Goal: Information Seeking & Learning: Learn about a topic

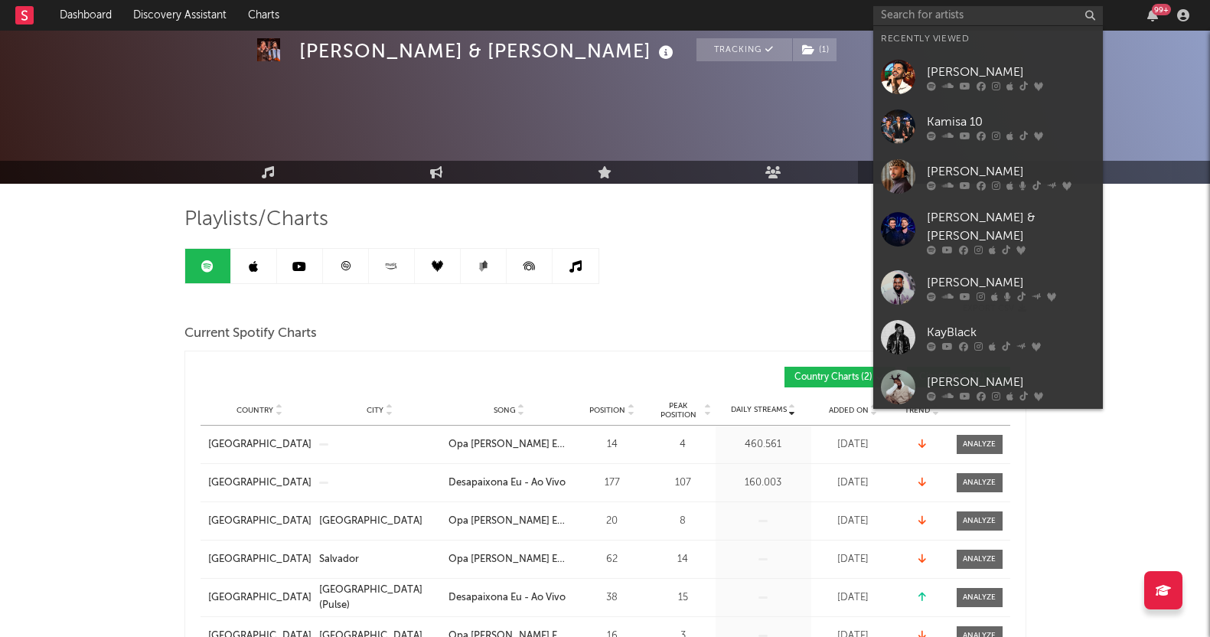
scroll to position [478, 0]
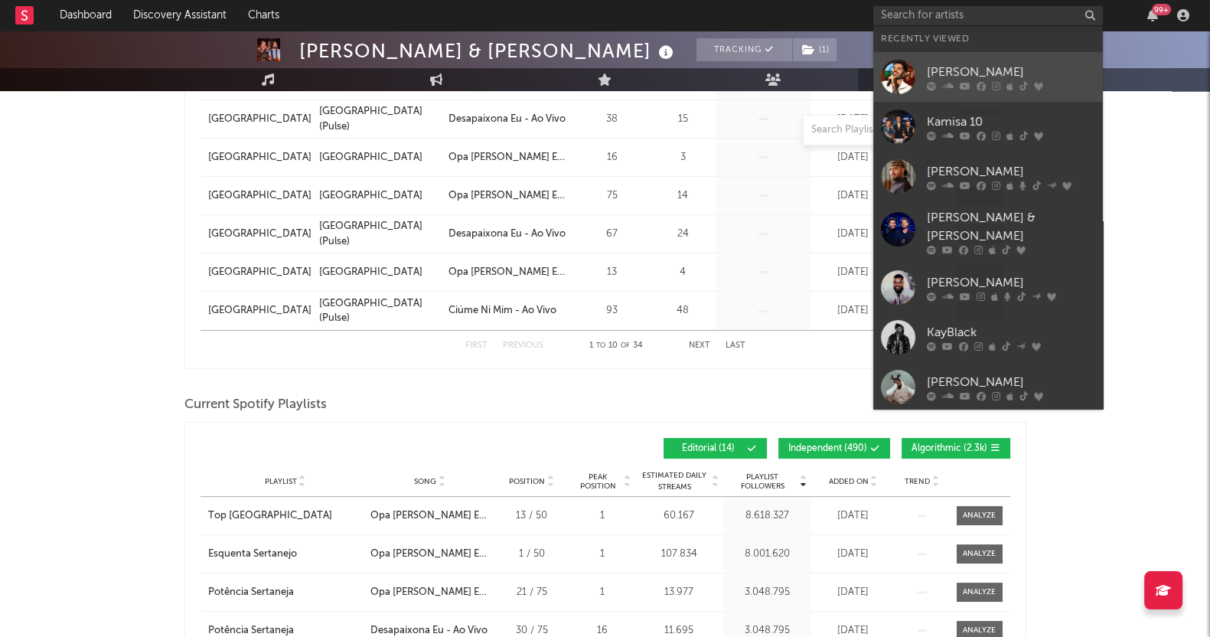
click at [981, 77] on div "[PERSON_NAME]" at bounding box center [1011, 72] width 168 height 18
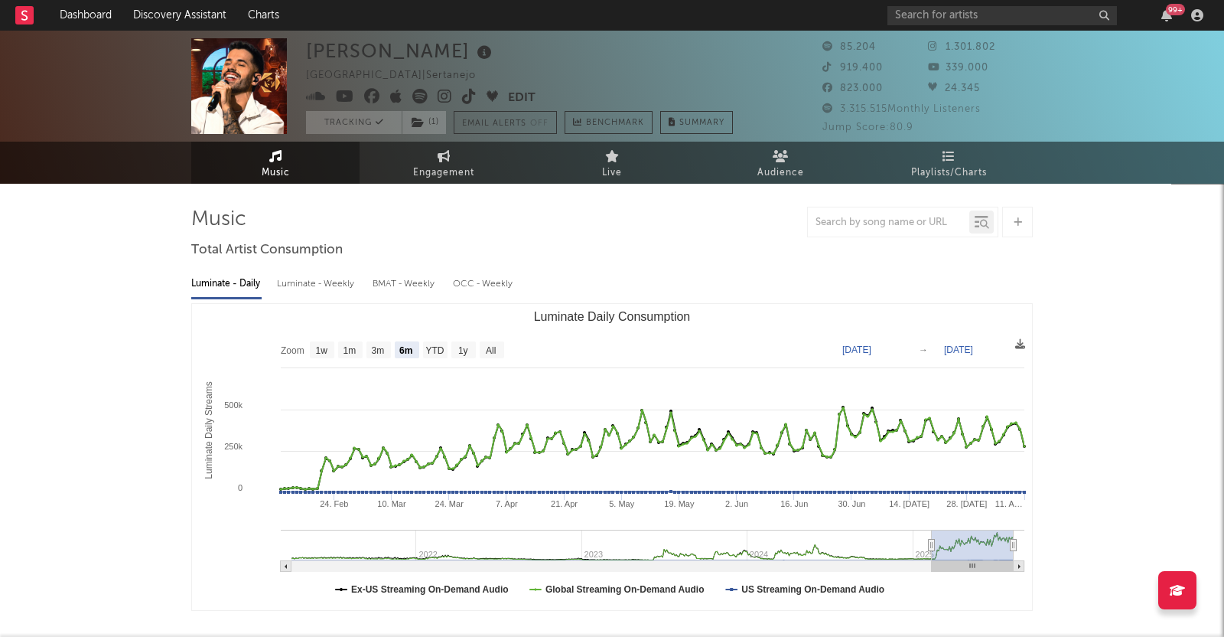
select select "6m"
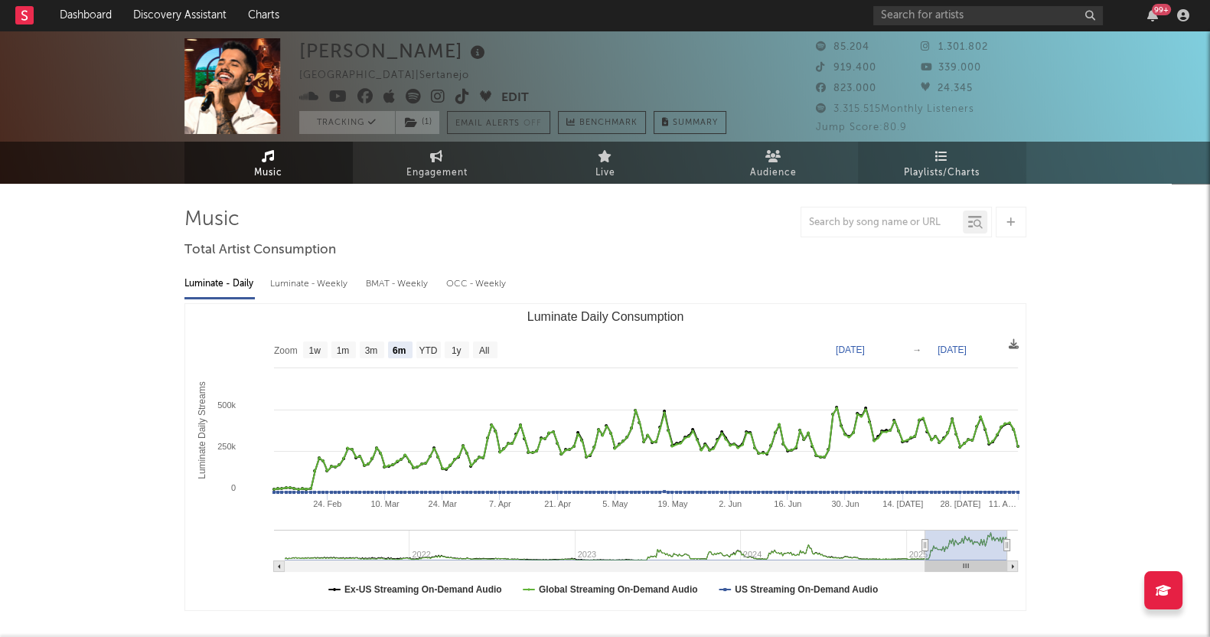
click at [924, 160] on link "Playlists/Charts" at bounding box center [942, 163] width 168 height 42
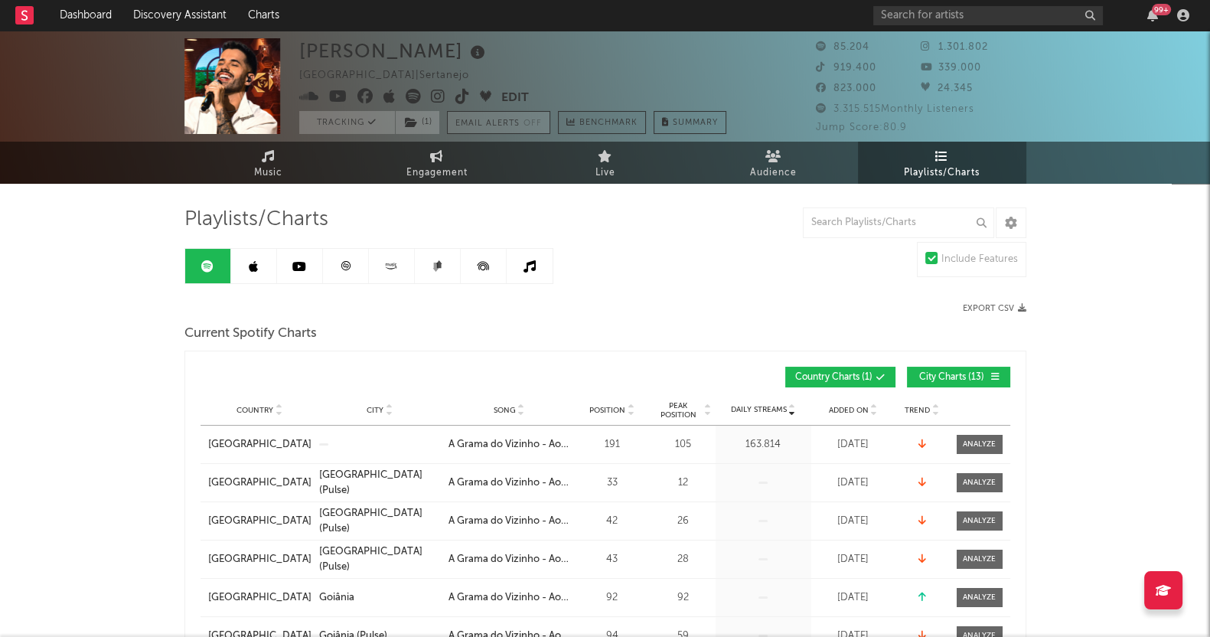
click at [484, 119] on button "Email Alerts Off" at bounding box center [498, 122] width 103 height 23
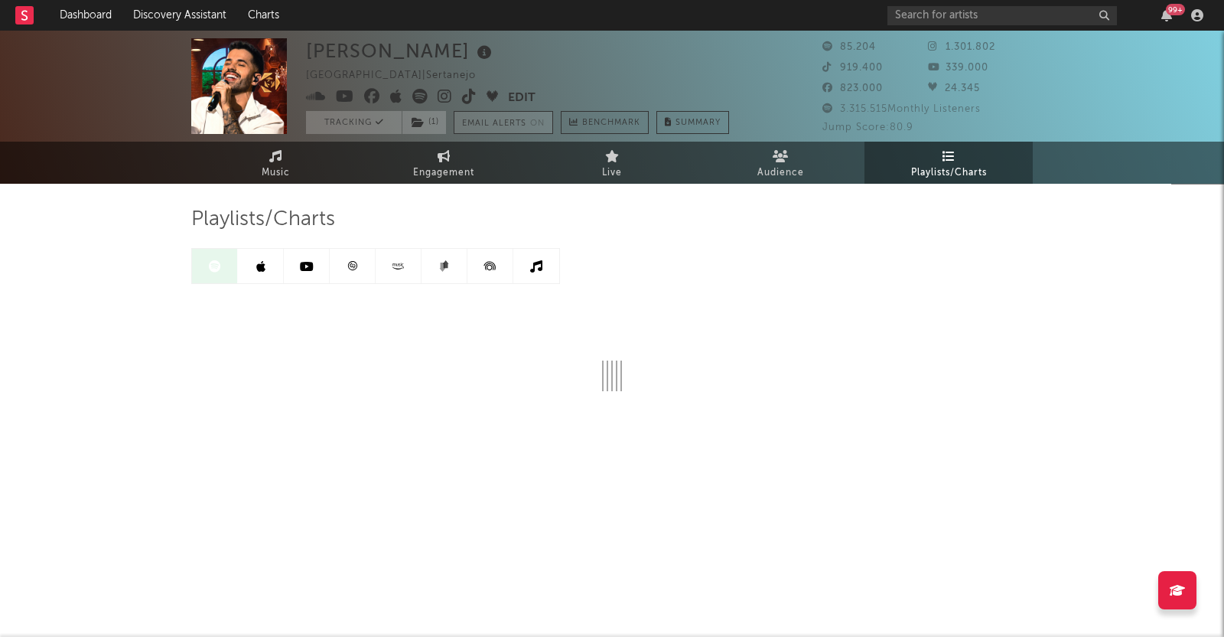
click at [516, 121] on button "Email Alerts On" at bounding box center [503, 122] width 99 height 23
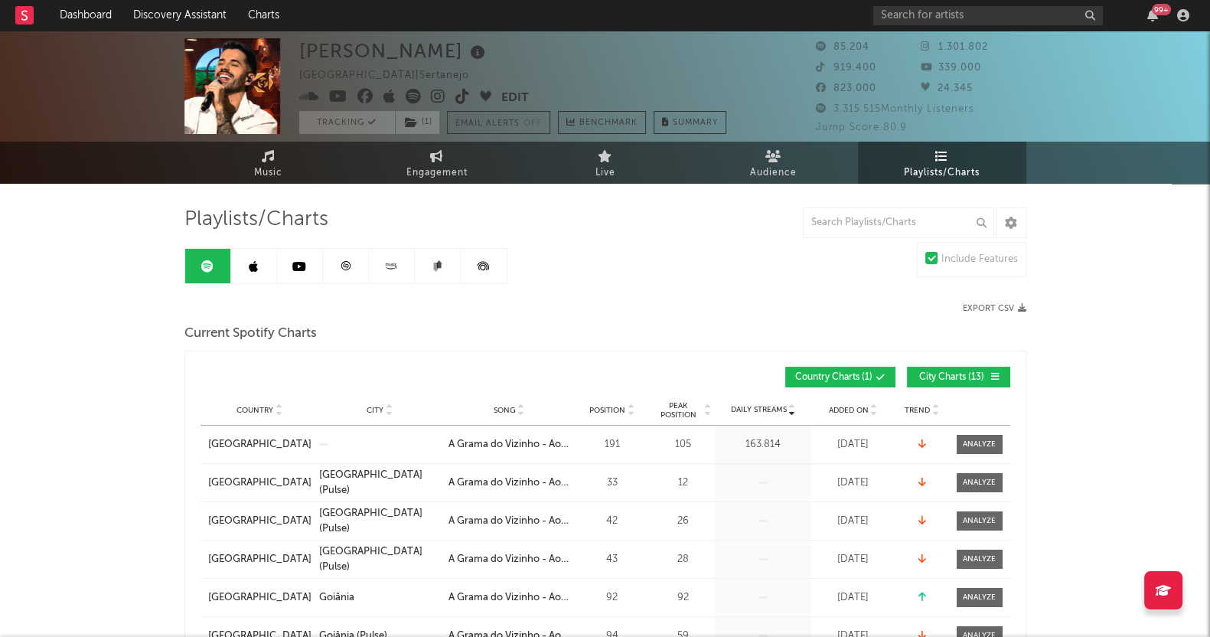
click at [524, 92] on button "Edit" at bounding box center [515, 98] width 28 height 19
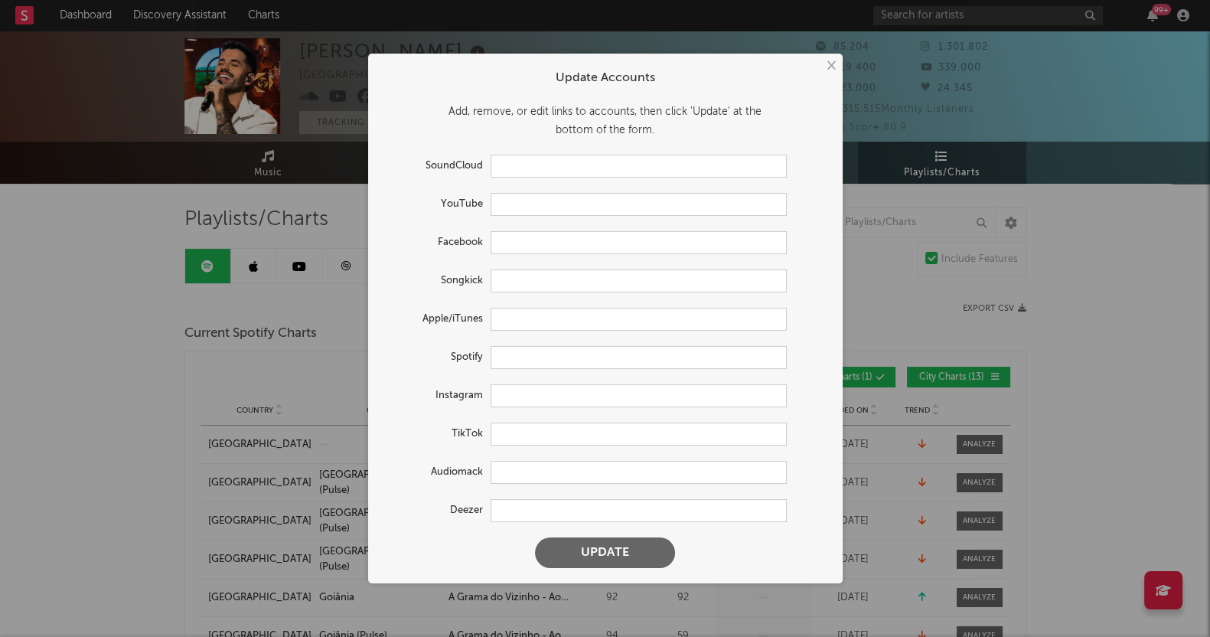
type input "[URL][DOMAIN_NAME]"
type input "[URL][DOMAIN_NAME][PERSON_NAME]"
type input "[URL][DOMAIN_NAME]"
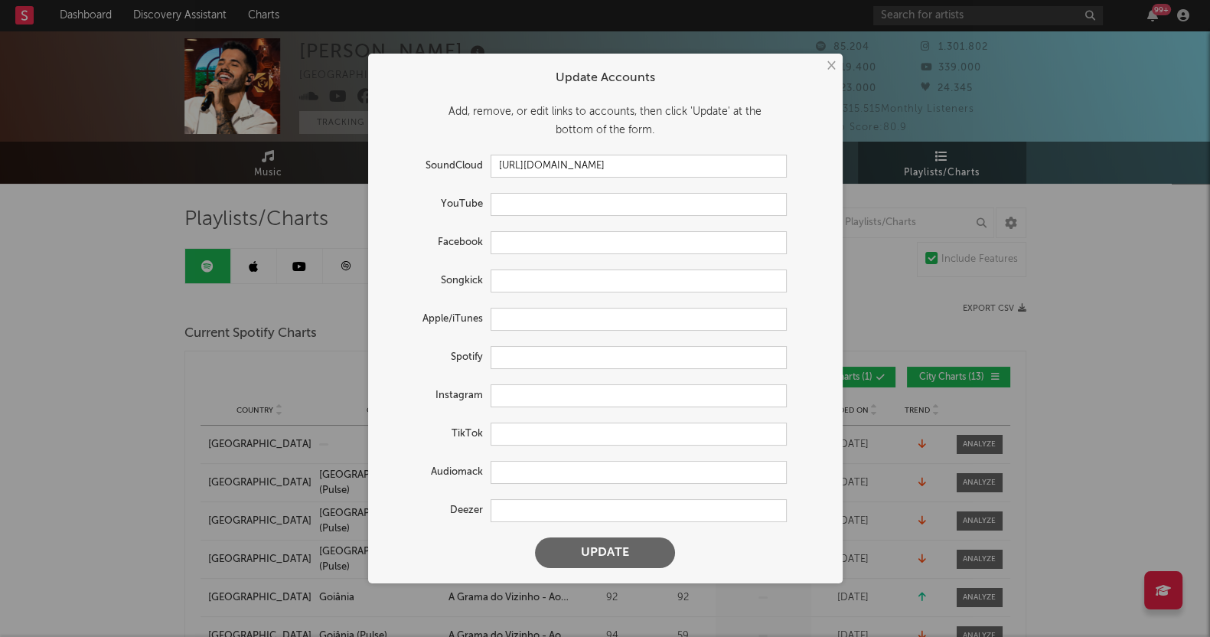
type input "[URL][DOMAIN_NAME]"
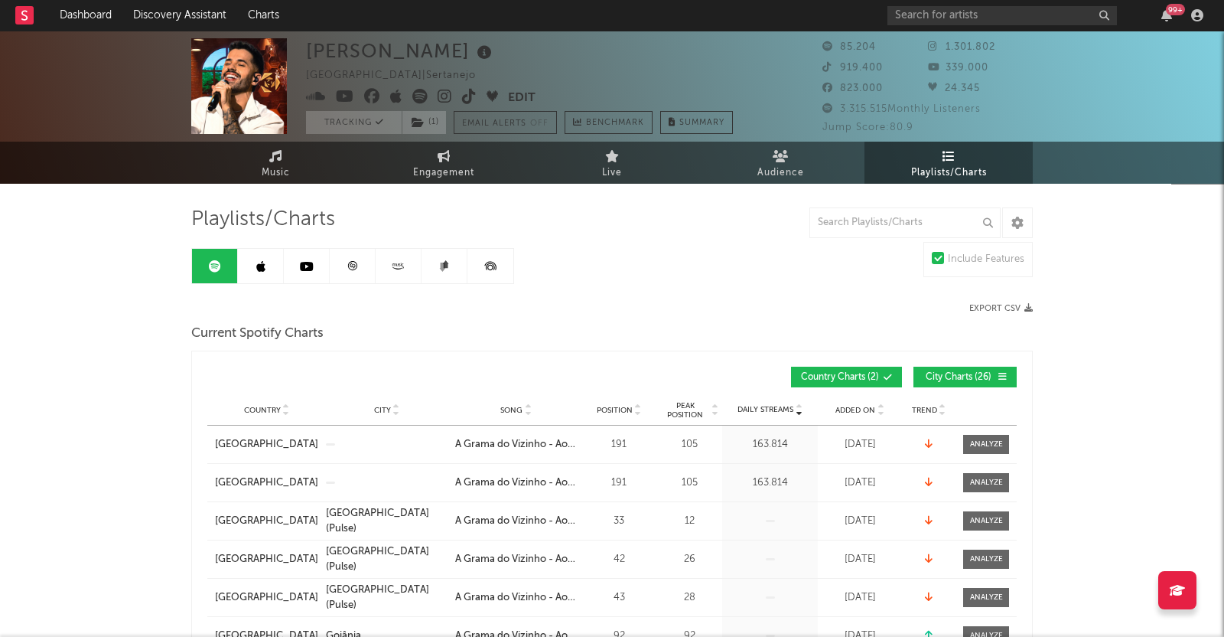
click at [120, 453] on div "× Update Accounts Add, remove, or edit links to accounts, then click 'Update' a…" at bounding box center [612, 318] width 1224 height 637
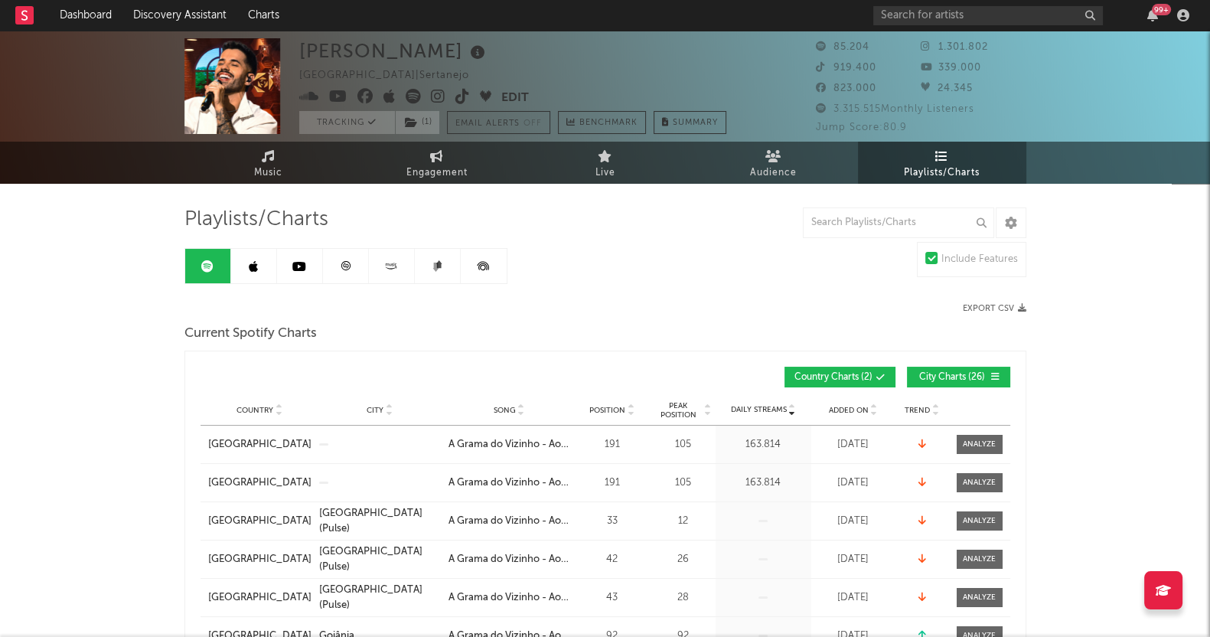
click at [815, 373] on span "Country Charts ( 2 )" at bounding box center [833, 377] width 78 height 9
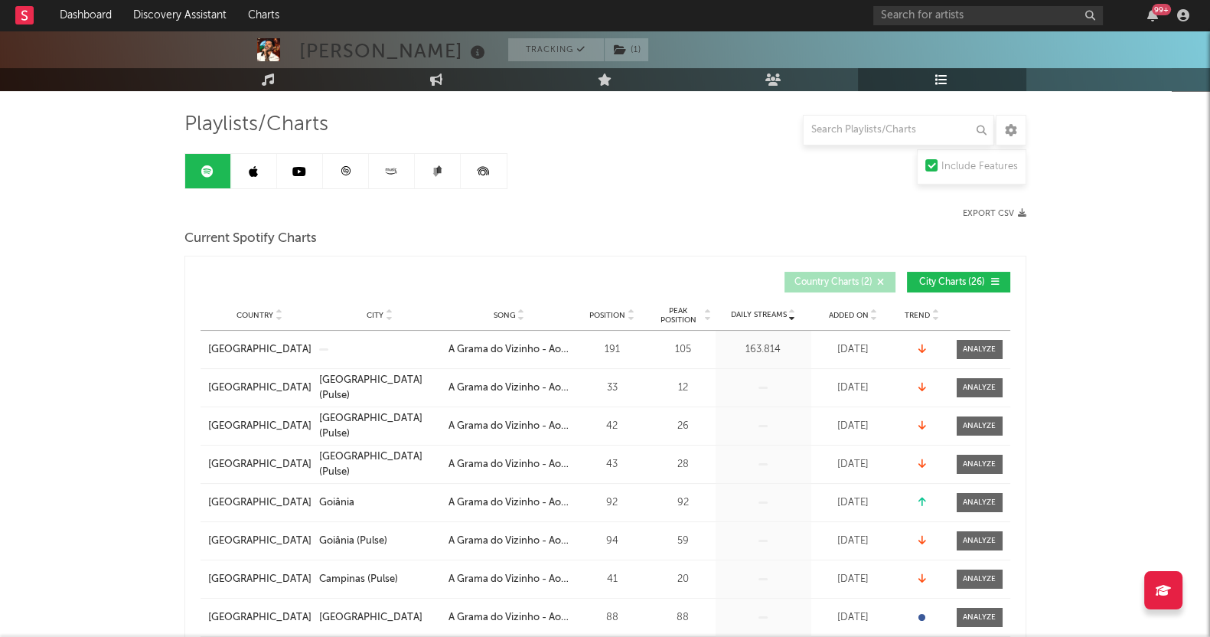
scroll to position [191, 0]
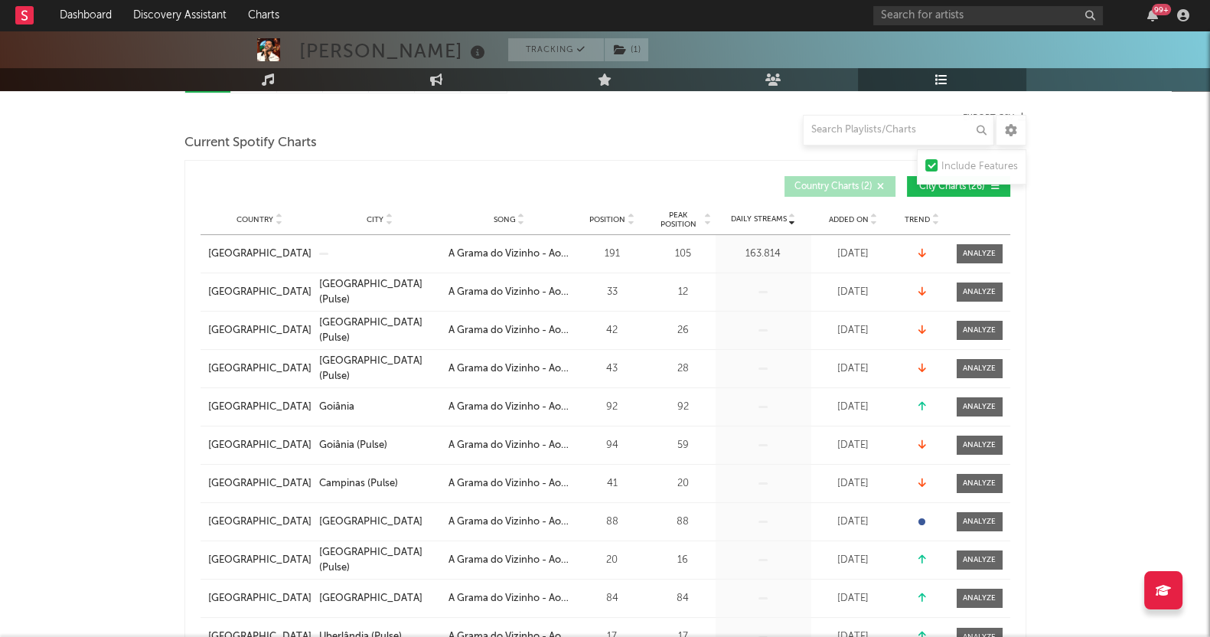
click at [673, 215] on span "Peak Position" at bounding box center [678, 219] width 48 height 18
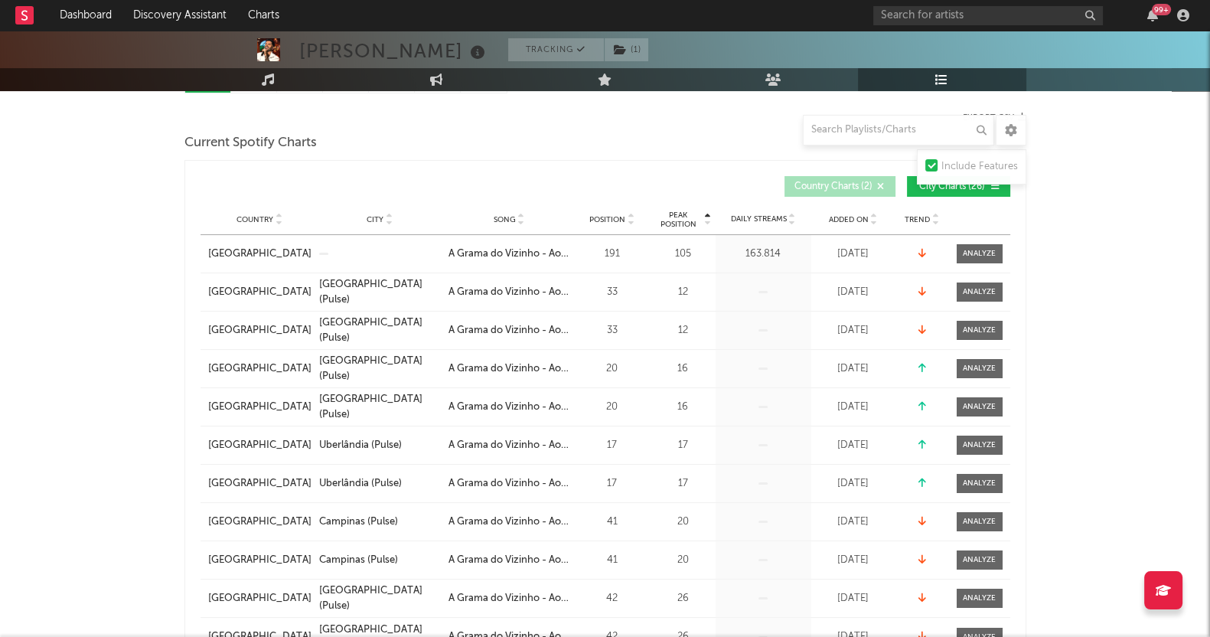
click at [641, 214] on div "Position" at bounding box center [612, 219] width 69 height 11
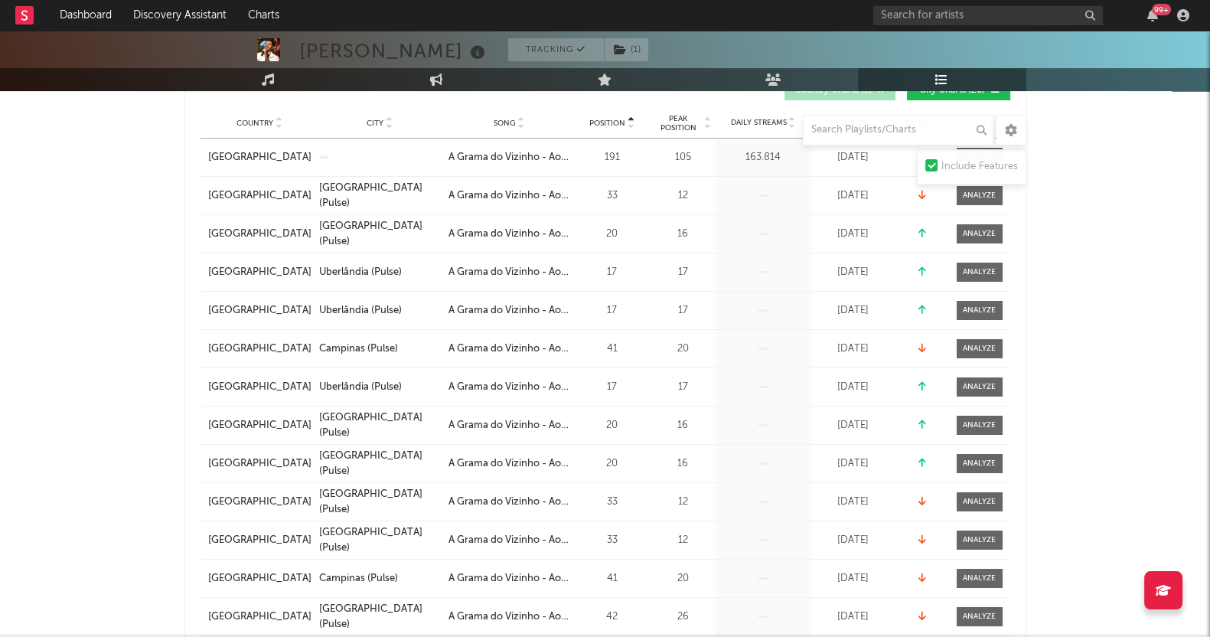
scroll to position [95, 0]
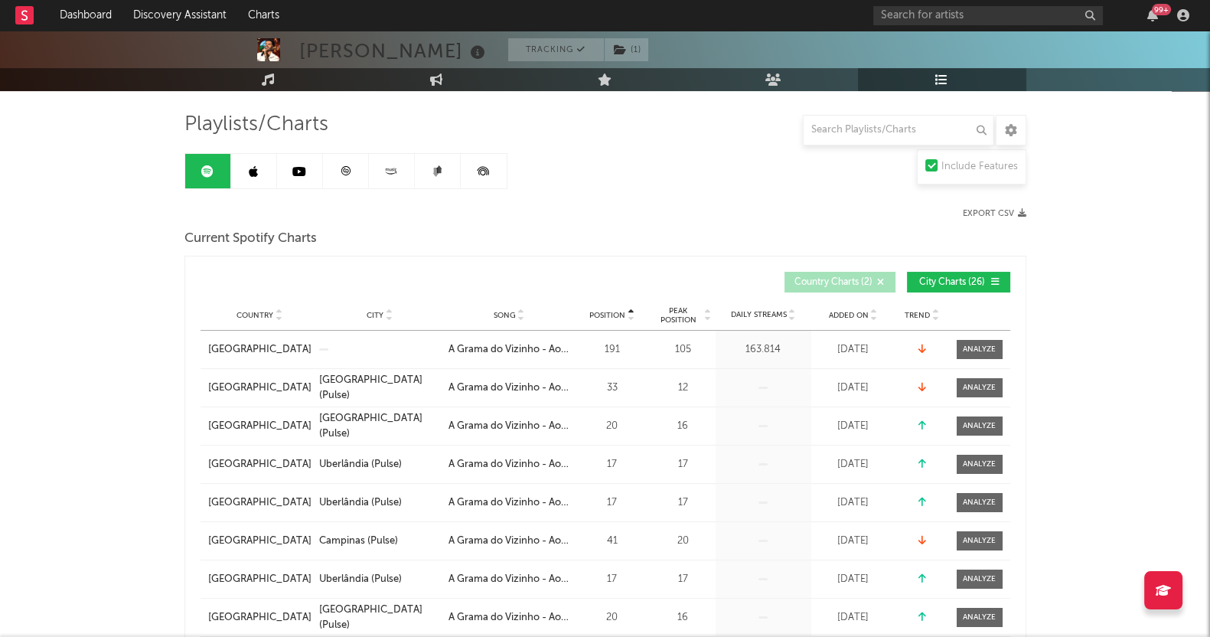
click at [1003, 277] on button "City Charts ( 26 )" at bounding box center [958, 282] width 103 height 21
click at [848, 282] on span "Country Charts ( 2 )" at bounding box center [833, 282] width 78 height 9
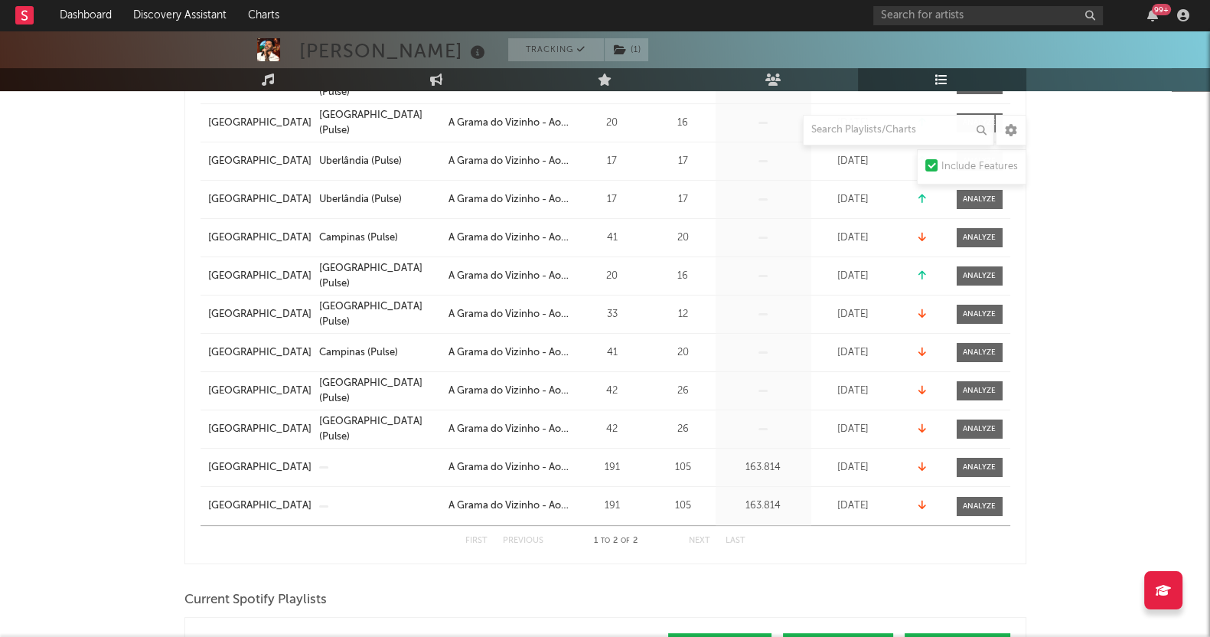
scroll to position [0, 0]
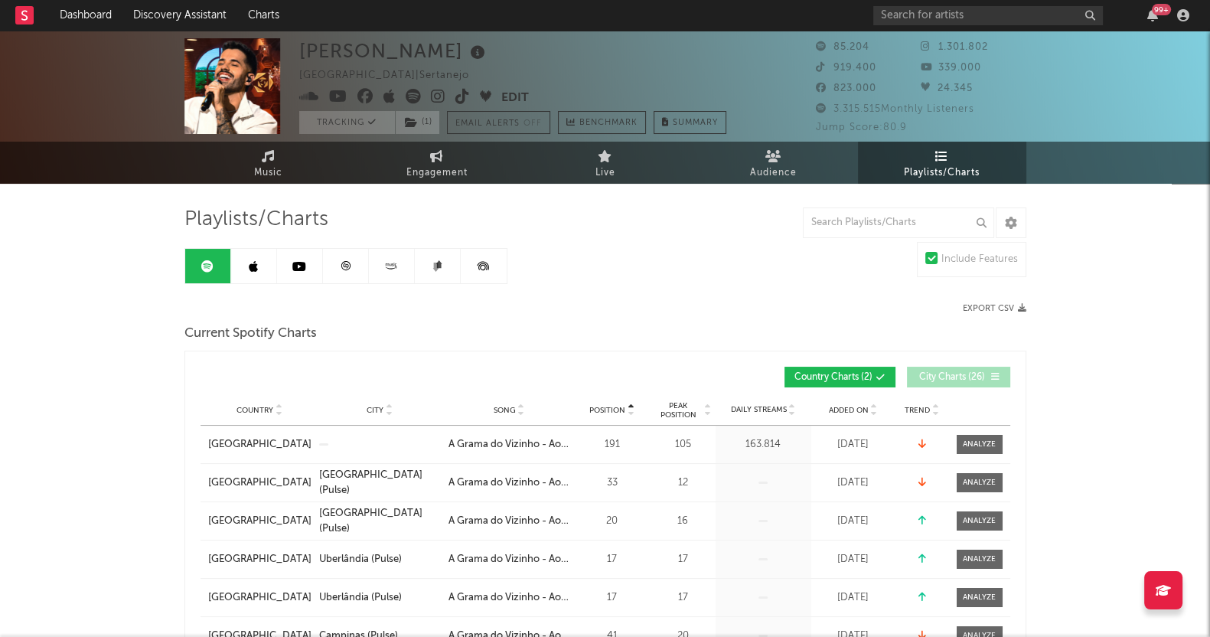
click at [272, 260] on link at bounding box center [254, 266] width 46 height 34
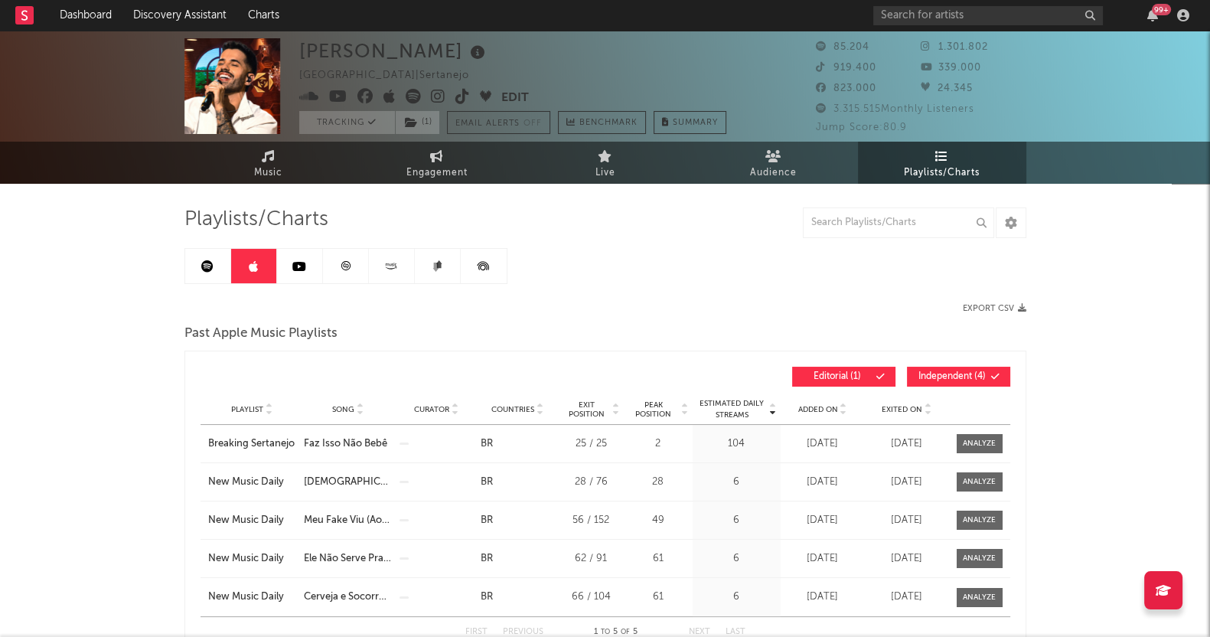
click at [289, 266] on link at bounding box center [300, 266] width 46 height 34
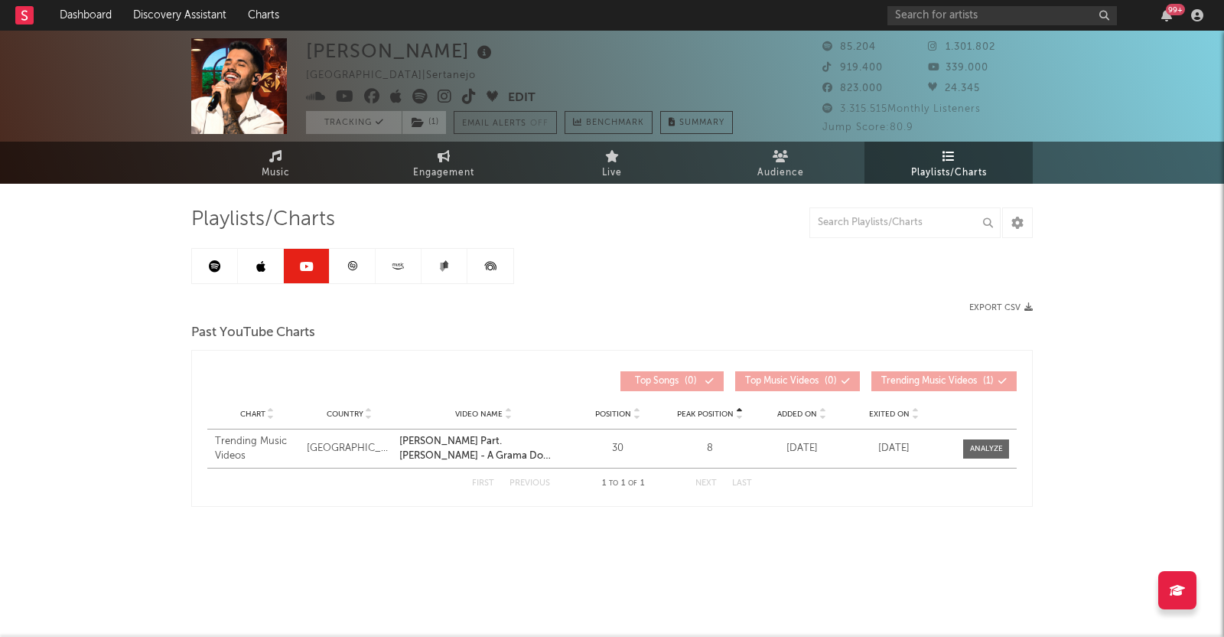
click at [602, 528] on div "Playlists/Charts Export CSV Past YouTube Charts Peak Position Chart Country Vid…" at bounding box center [612, 368] width 842 height 369
click at [985, 455] on span at bounding box center [986, 448] width 46 height 19
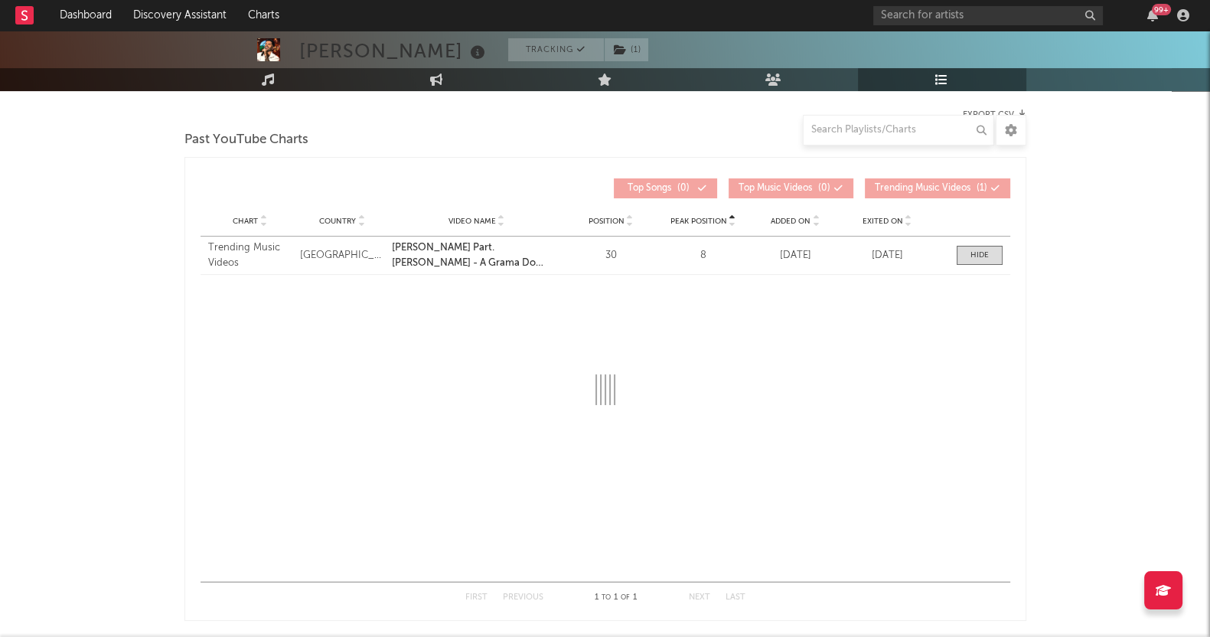
scroll to position [267, 0]
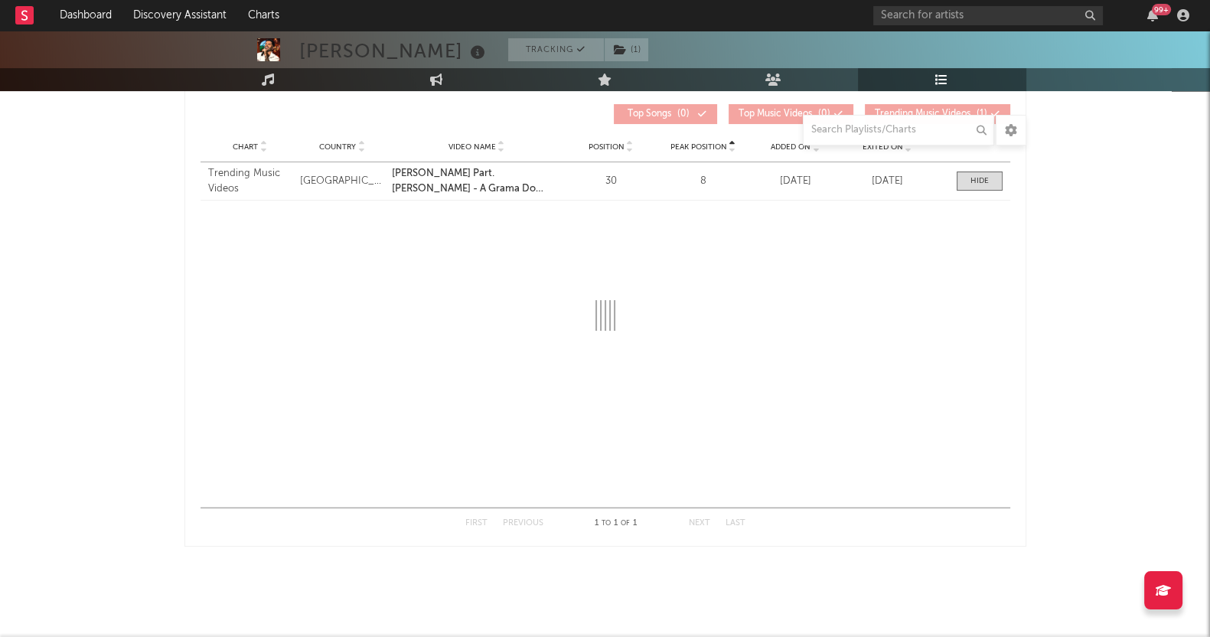
select select "1w"
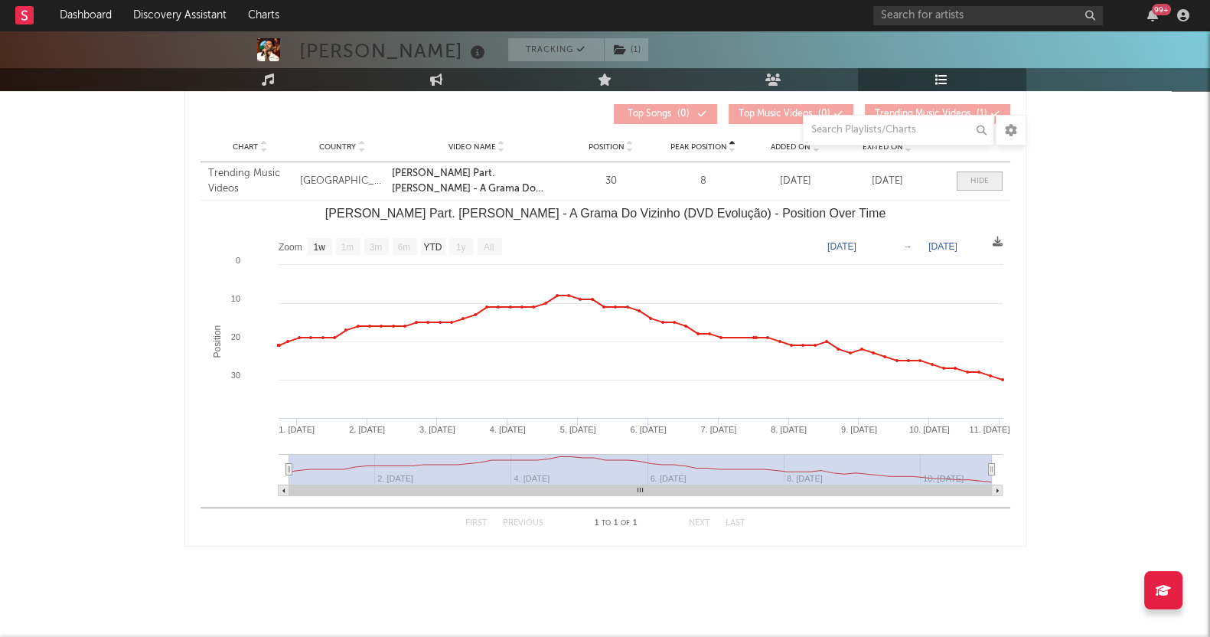
click at [984, 181] on div at bounding box center [979, 180] width 18 height 11
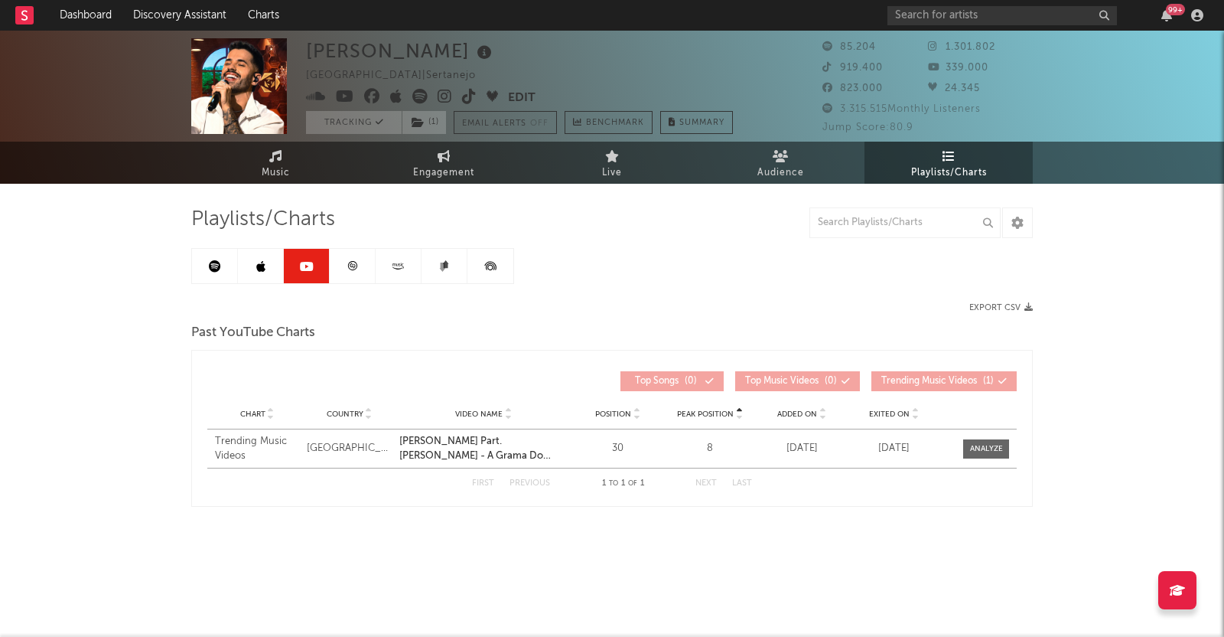
click at [598, 558] on div "[PERSON_NAME] [GEOGRAPHIC_DATA] | Sertanejo Edit Tracking ( 1 ) Email Alerts Of…" at bounding box center [612, 315] width 1224 height 568
click at [218, 510] on div "Playlists/Charts Export CSV Past YouTube Charts Peak Position Chart Country Vid…" at bounding box center [612, 368] width 842 height 369
click at [347, 263] on icon at bounding box center [352, 265] width 11 height 11
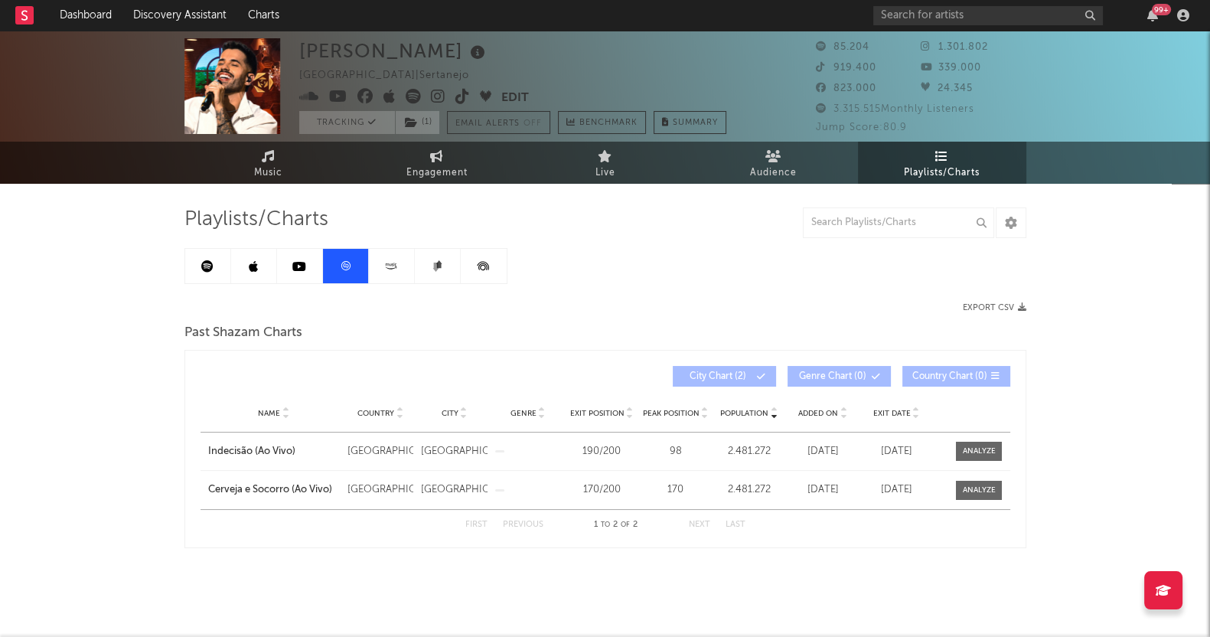
click at [383, 276] on link at bounding box center [392, 266] width 46 height 34
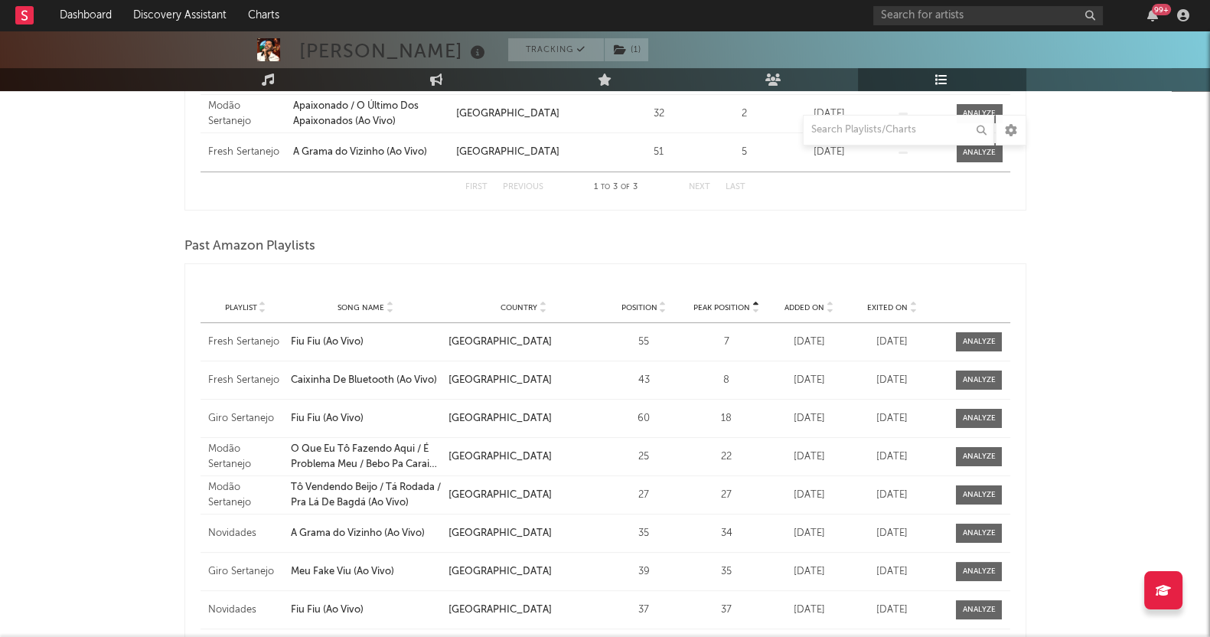
scroll to position [382, 0]
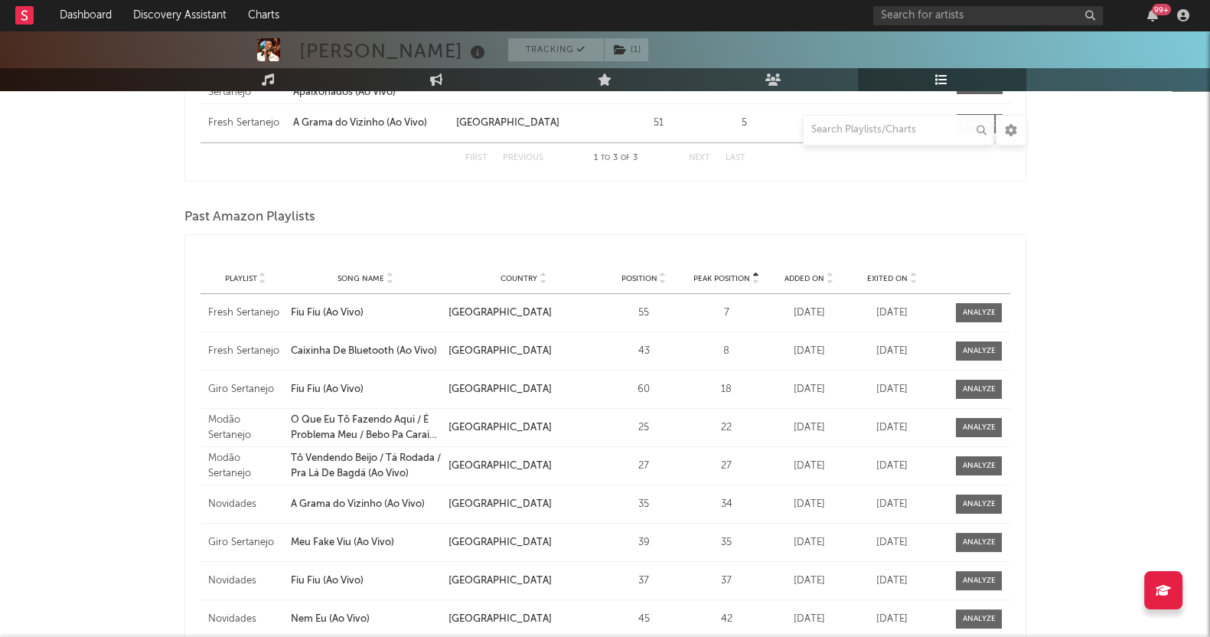
click at [138, 477] on div "[PERSON_NAME] Tracking ( 1 ) [GEOGRAPHIC_DATA] | Sertanejo Edit Tracking ( 1 ) …" at bounding box center [605, 228] width 1210 height 1159
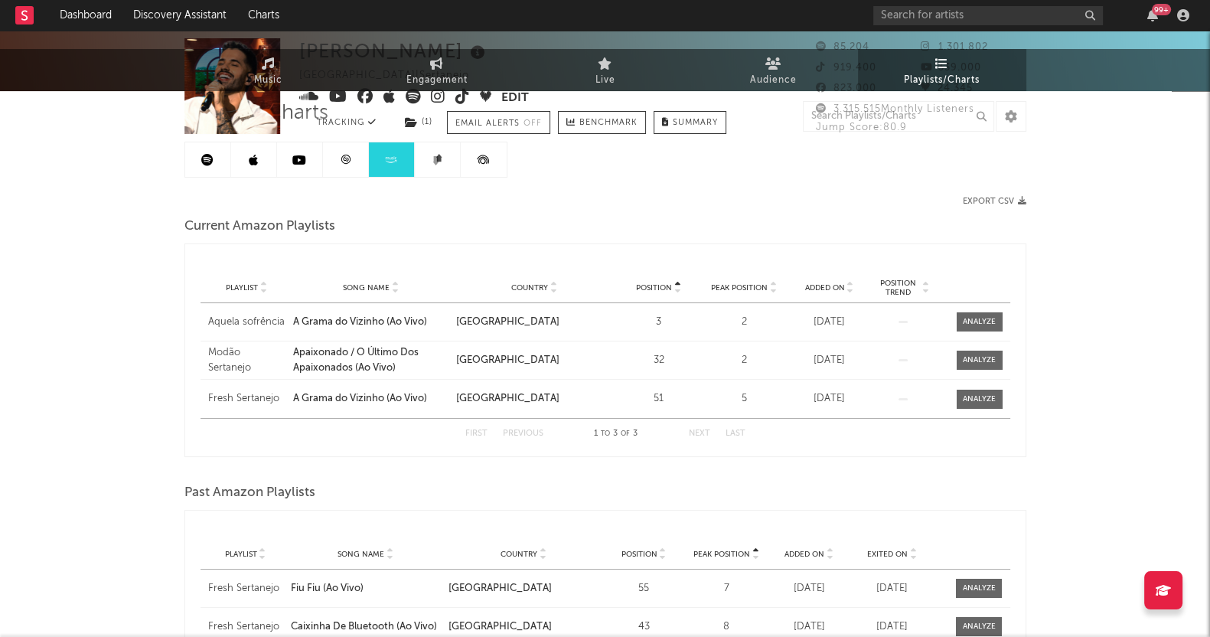
scroll to position [0, 0]
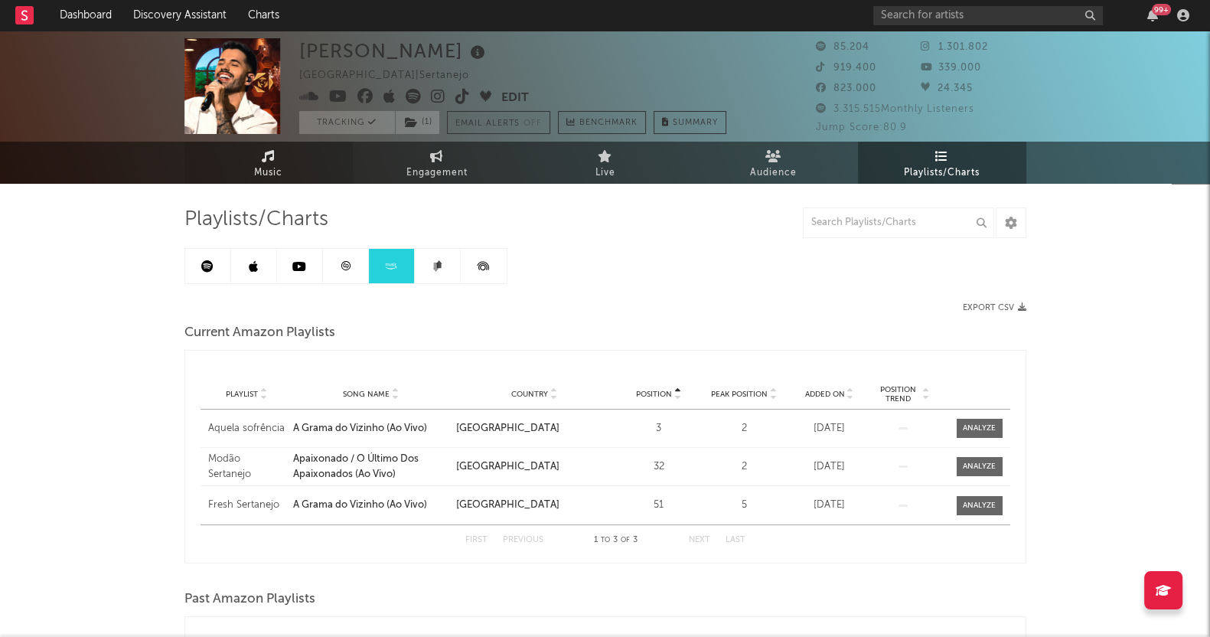
click at [273, 158] on icon at bounding box center [268, 156] width 13 height 12
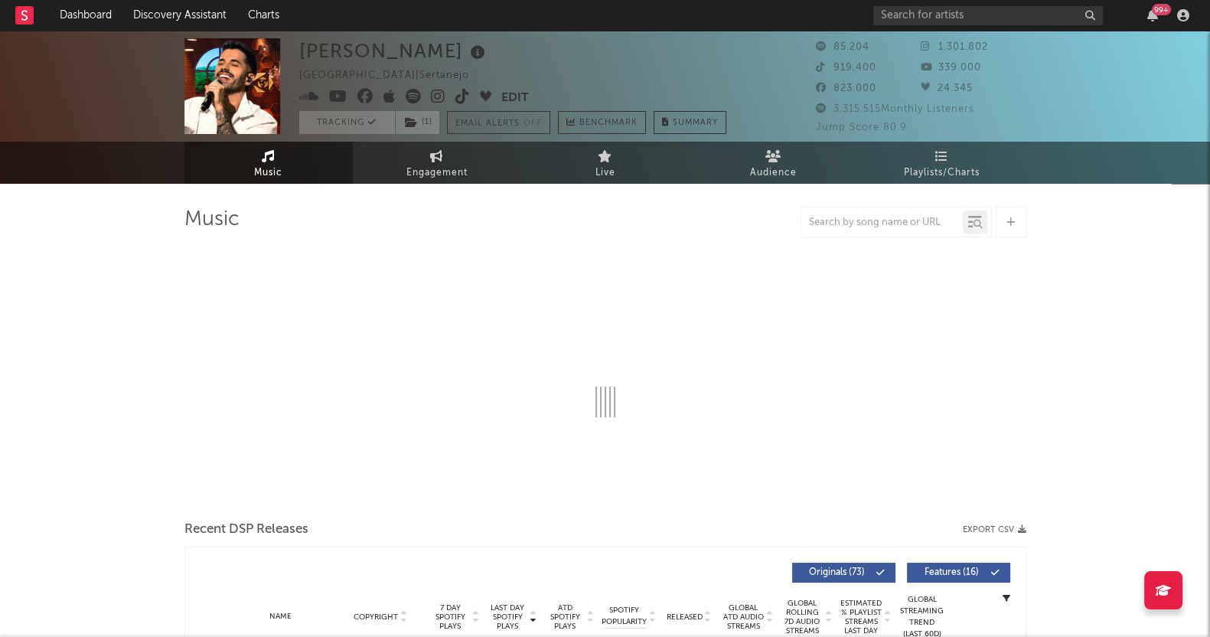
select select "6m"
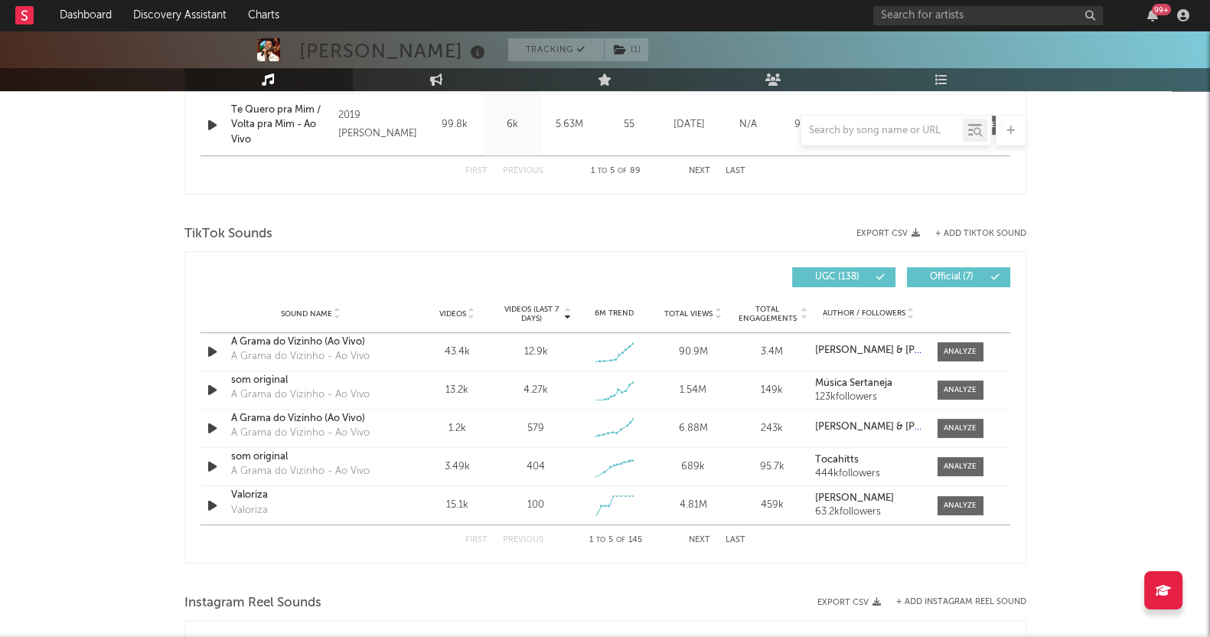
scroll to position [957, 0]
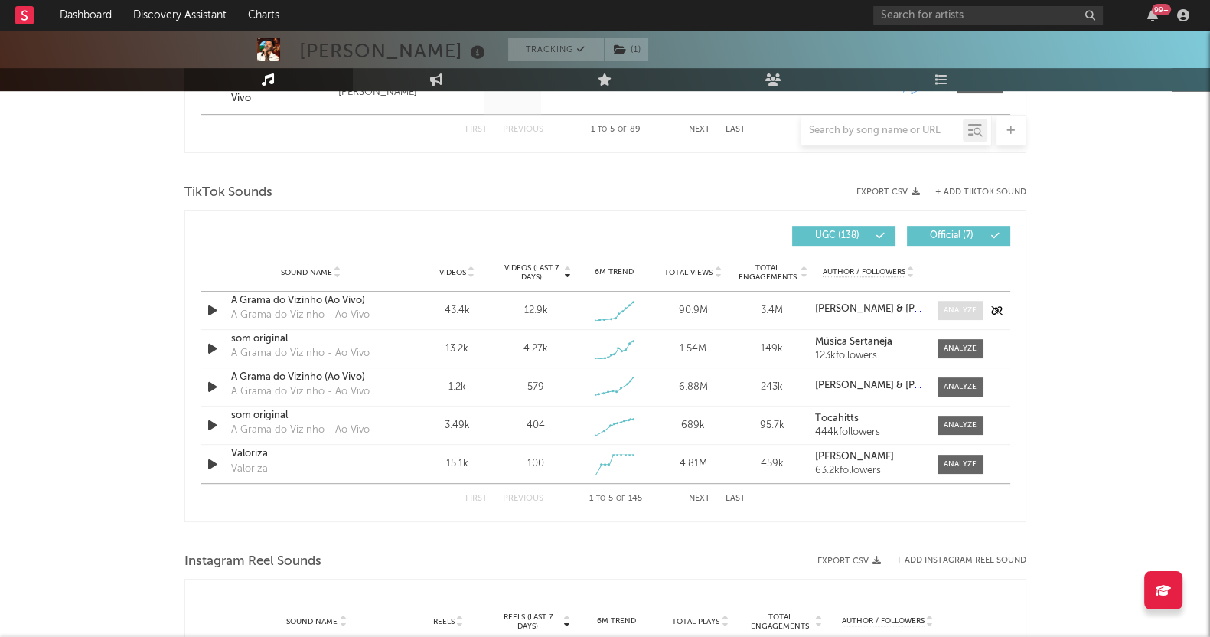
click at [956, 304] on span at bounding box center [960, 310] width 46 height 19
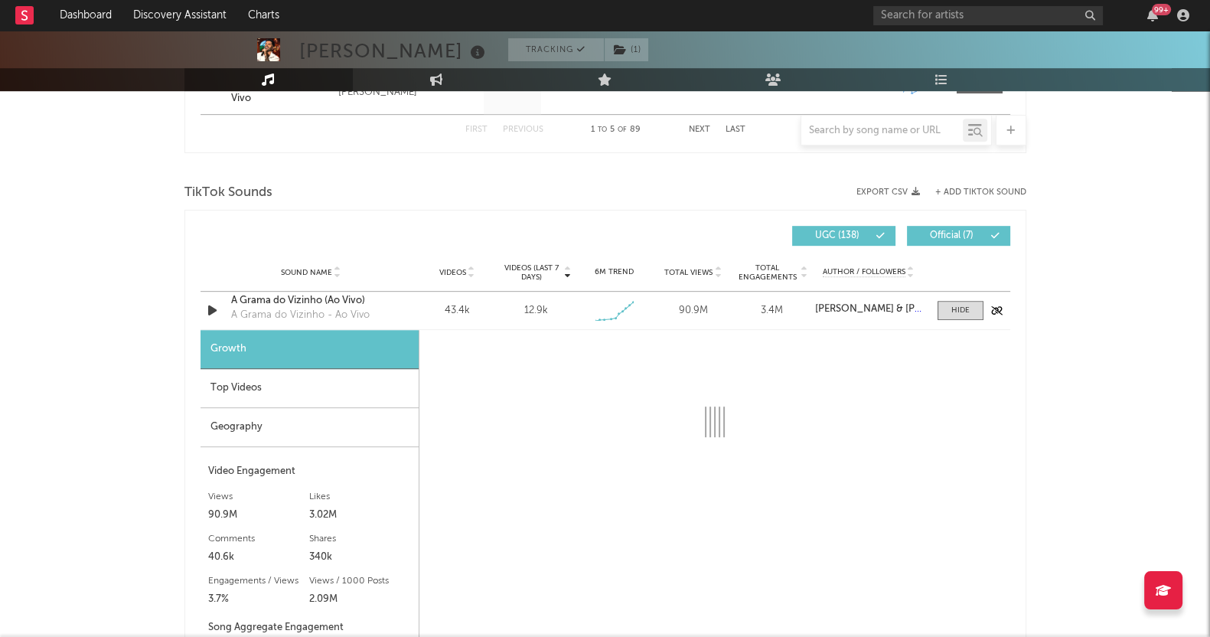
select select "1w"
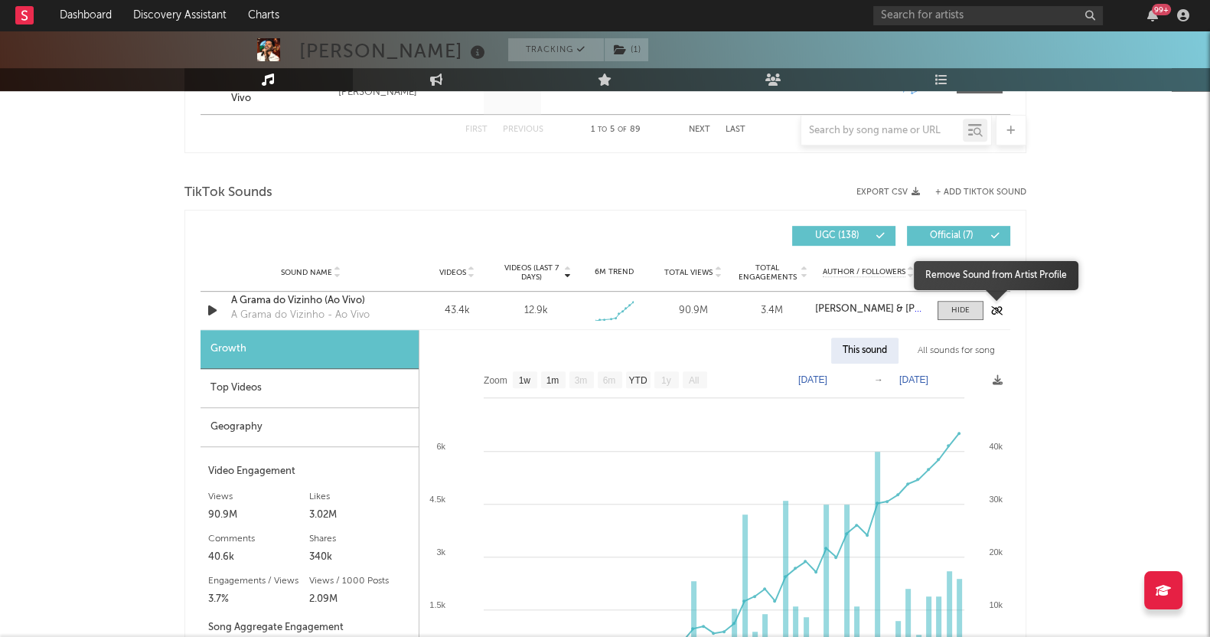
click at [995, 311] on icon "button" at bounding box center [996, 310] width 11 height 9
click at [248, 383] on div "Top Videos" at bounding box center [310, 388] width 218 height 39
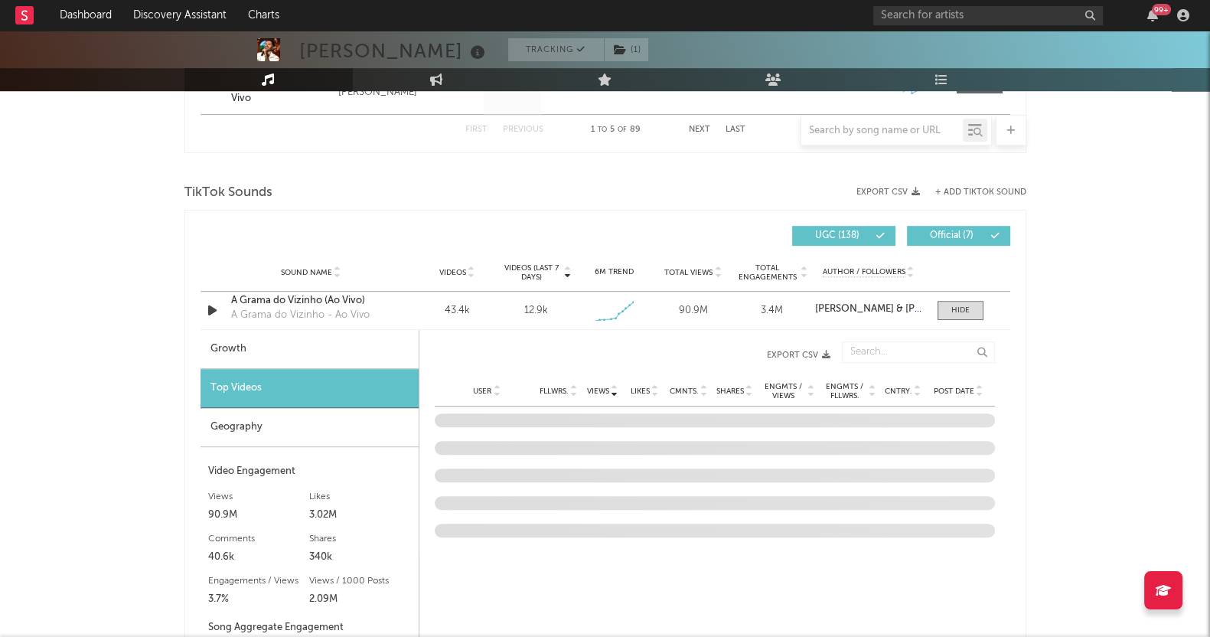
click at [275, 343] on div "Growth" at bounding box center [310, 349] width 218 height 39
select select "1w"
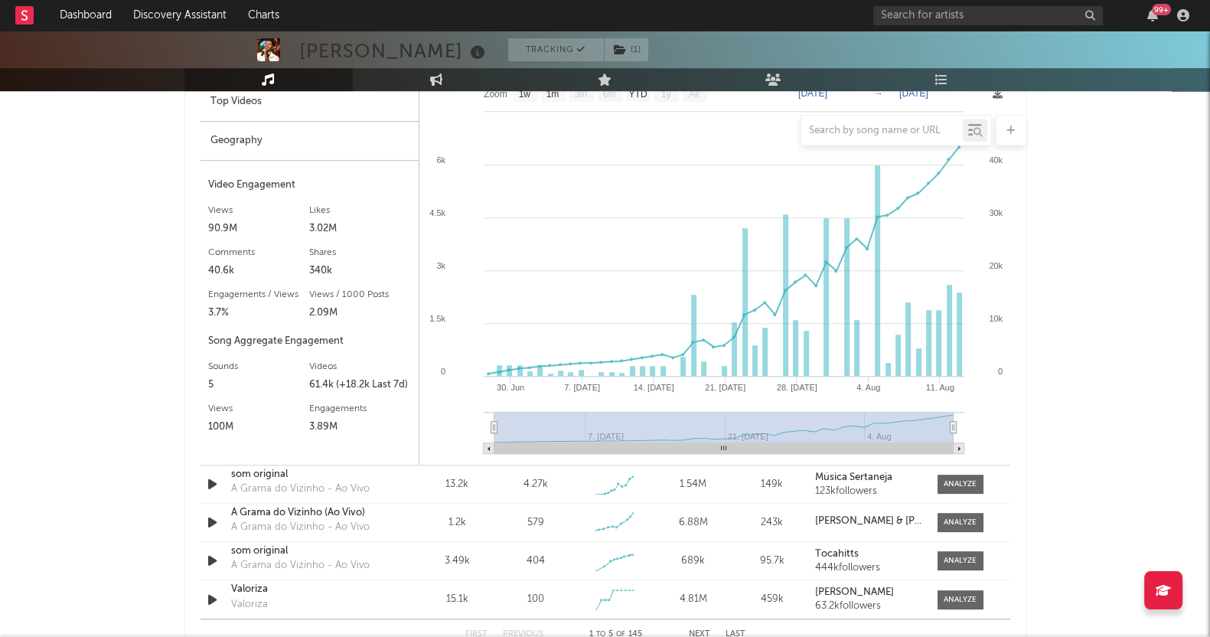
scroll to position [1052, 0]
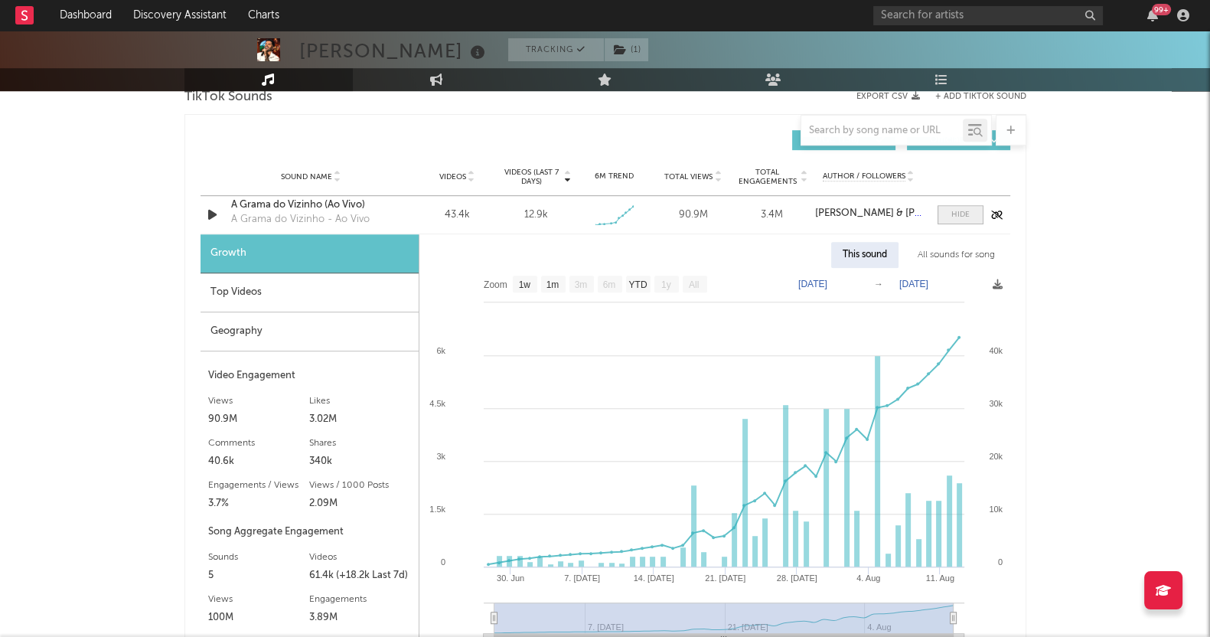
click at [953, 213] on div at bounding box center [960, 214] width 18 height 11
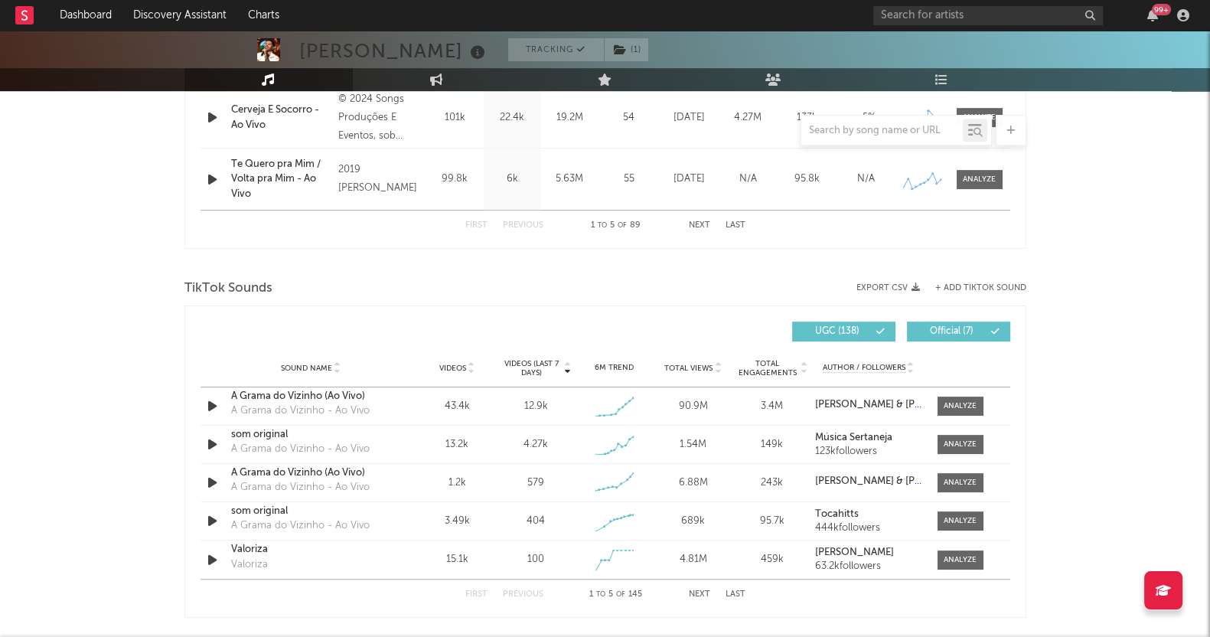
scroll to position [957, 0]
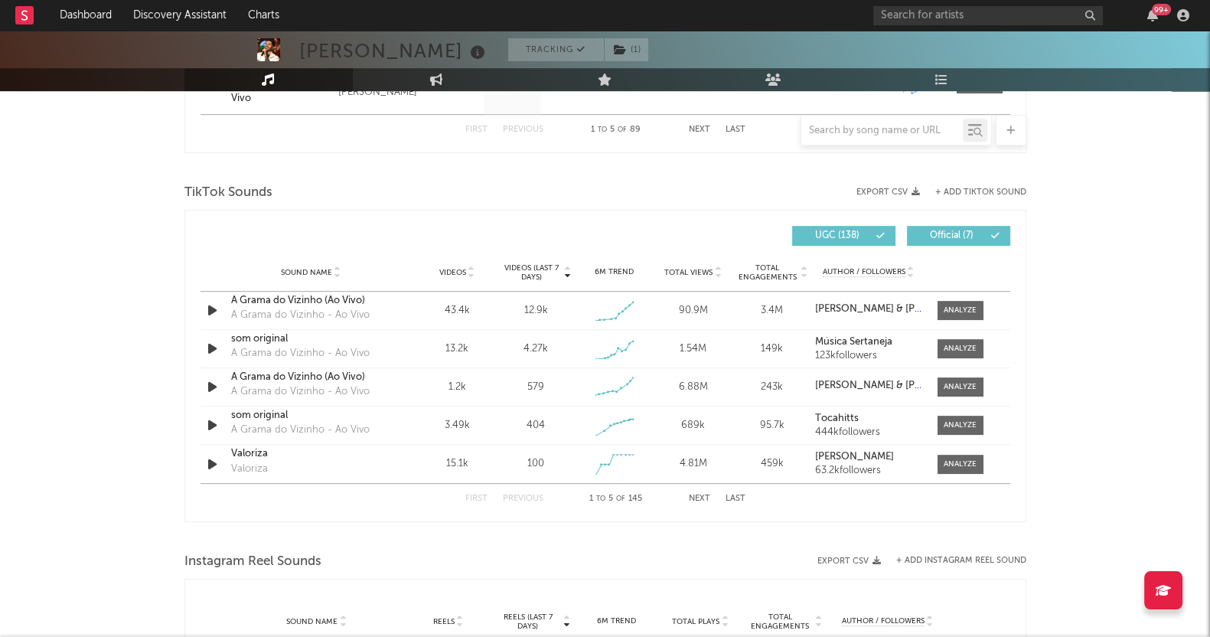
click at [461, 269] on span "Videos" at bounding box center [452, 272] width 27 height 9
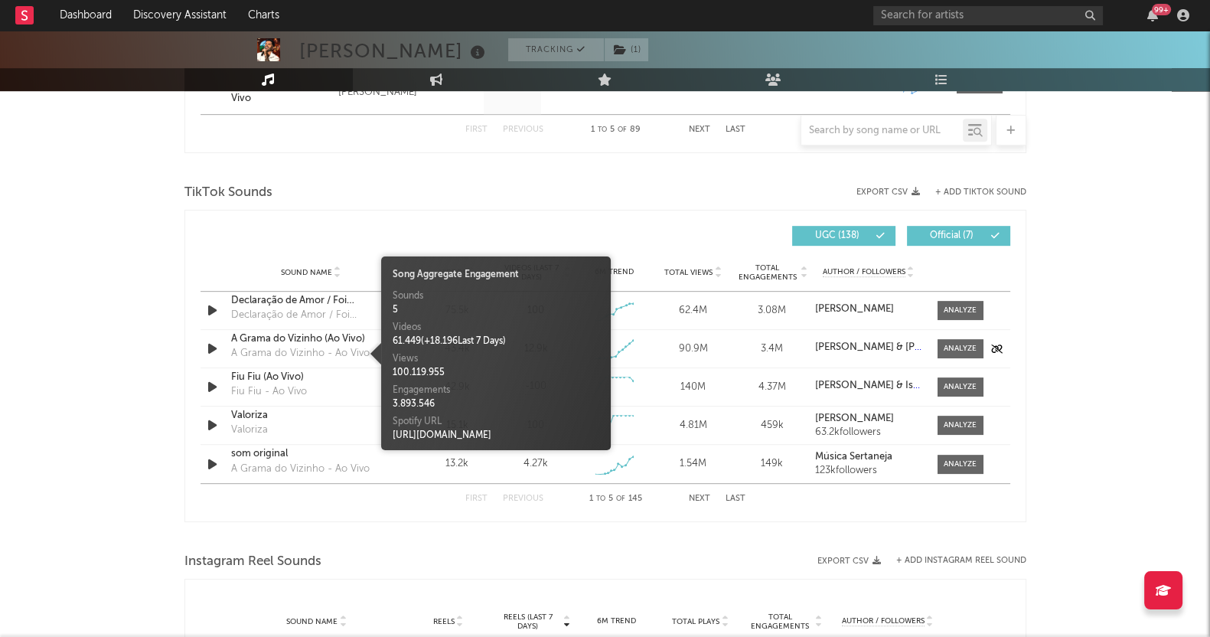
click at [339, 347] on div "A Grama do Vizinho - Ao Vivo" at bounding box center [300, 353] width 139 height 15
click at [90, 484] on div "[PERSON_NAME] Tracking ( 1 ) [GEOGRAPHIC_DATA] | Sertanejo Edit Tracking ( 1 ) …" at bounding box center [605, 230] width 1210 height 2312
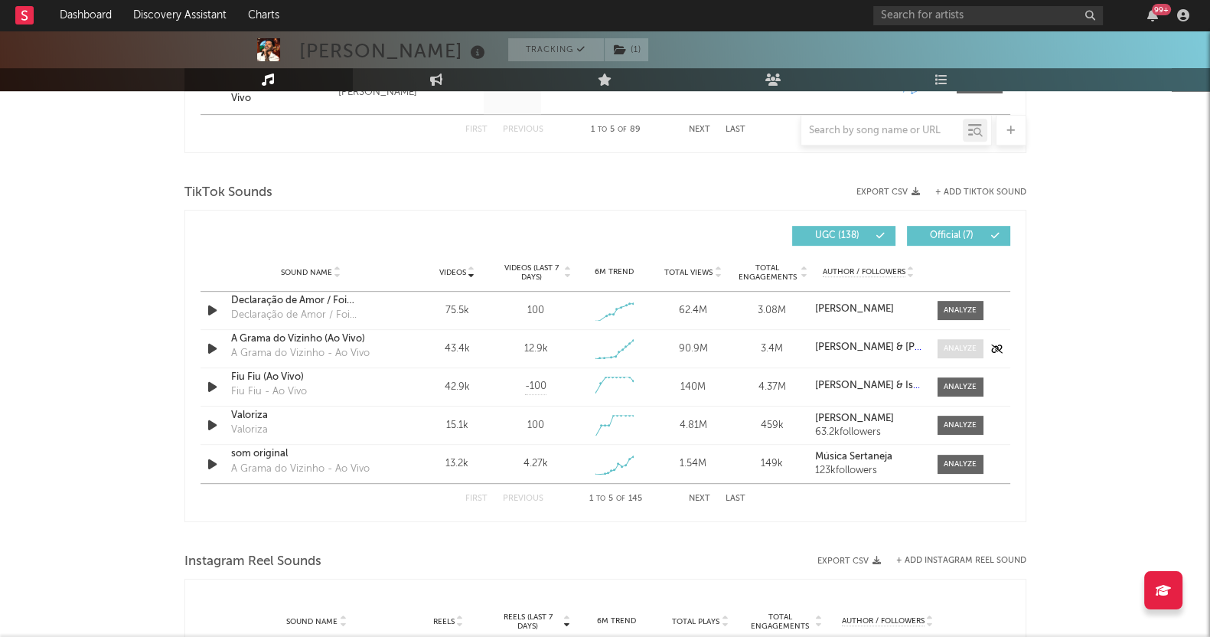
click at [966, 346] on div at bounding box center [960, 348] width 33 height 11
select select "1w"
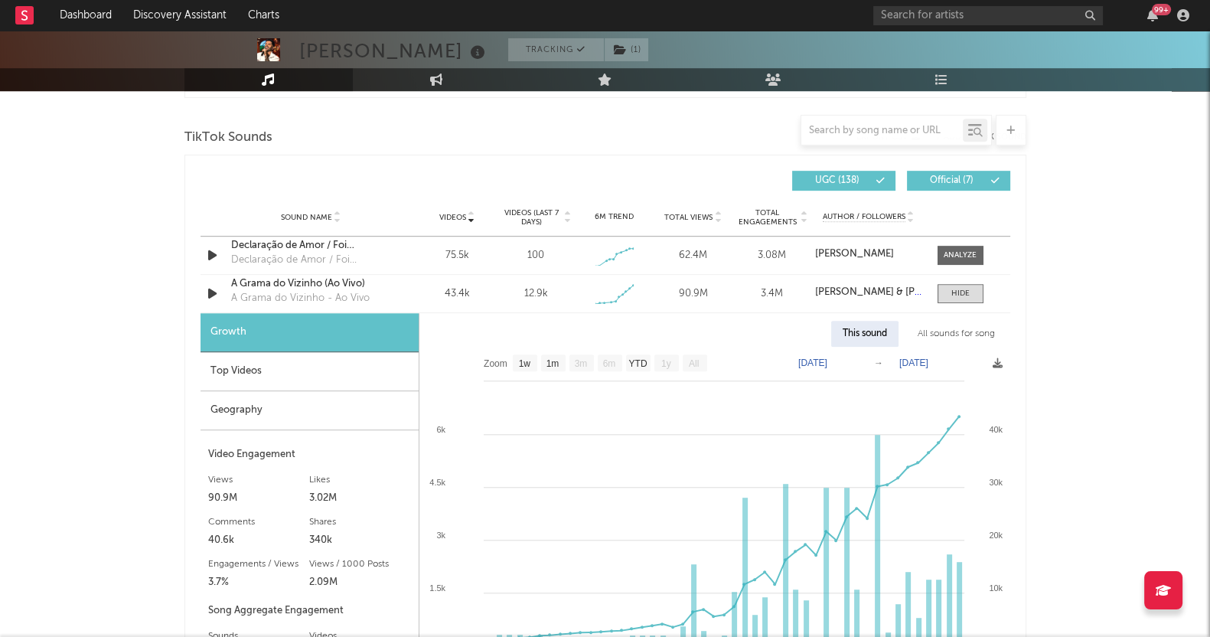
scroll to position [1052, 0]
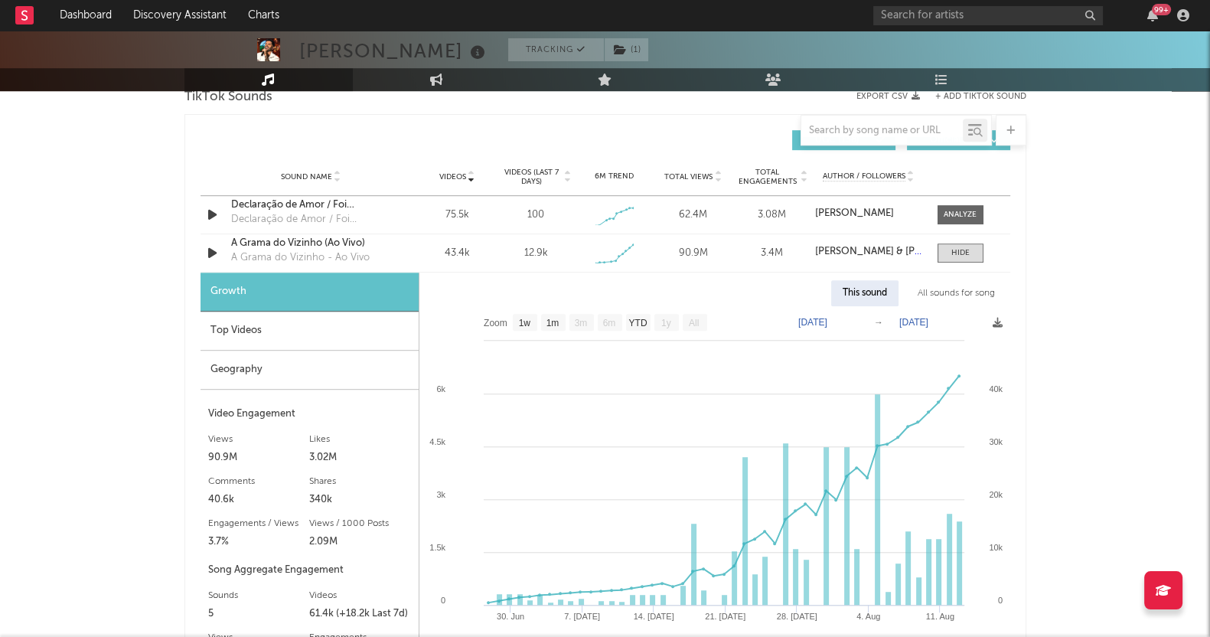
click at [238, 331] on div "Top Videos" at bounding box center [310, 330] width 218 height 39
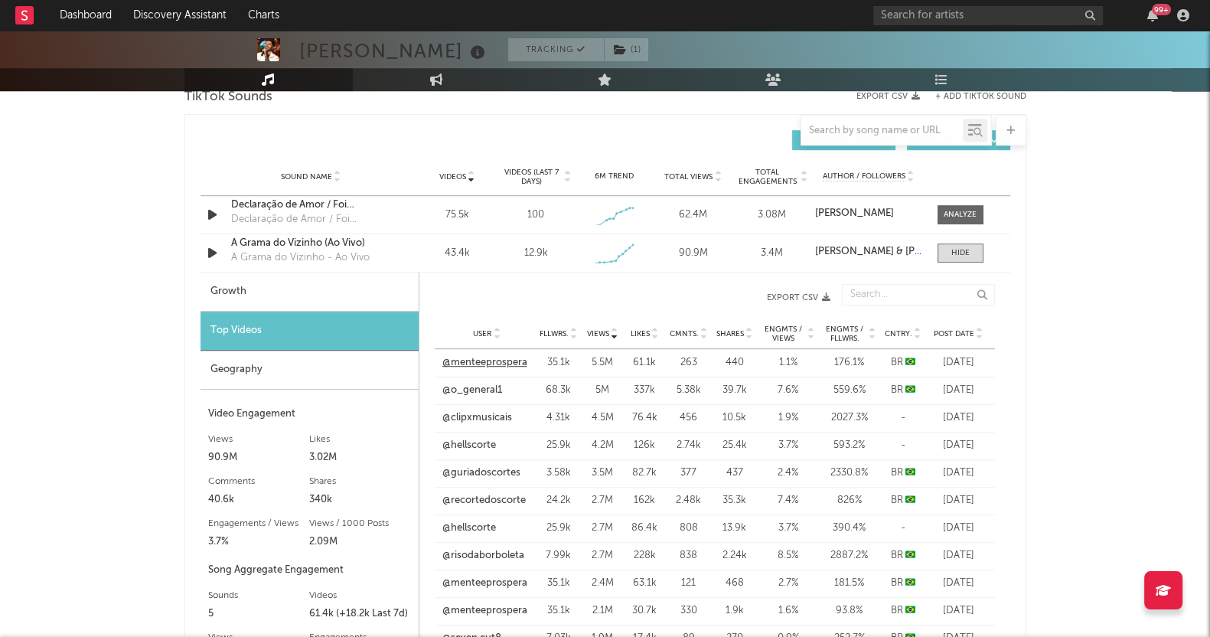
click at [509, 364] on link "@menteeprospera" at bounding box center [484, 362] width 85 height 15
click at [289, 327] on div "Top Videos" at bounding box center [310, 330] width 218 height 39
click at [959, 254] on div at bounding box center [960, 252] width 18 height 11
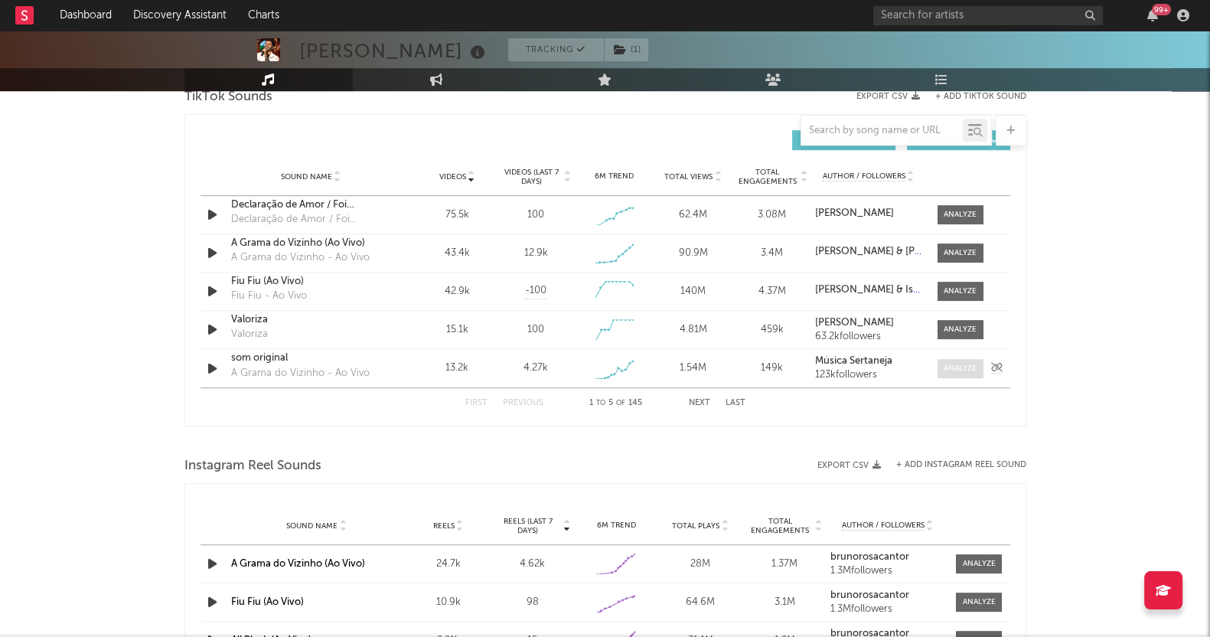
click at [957, 363] on div at bounding box center [960, 368] width 33 height 11
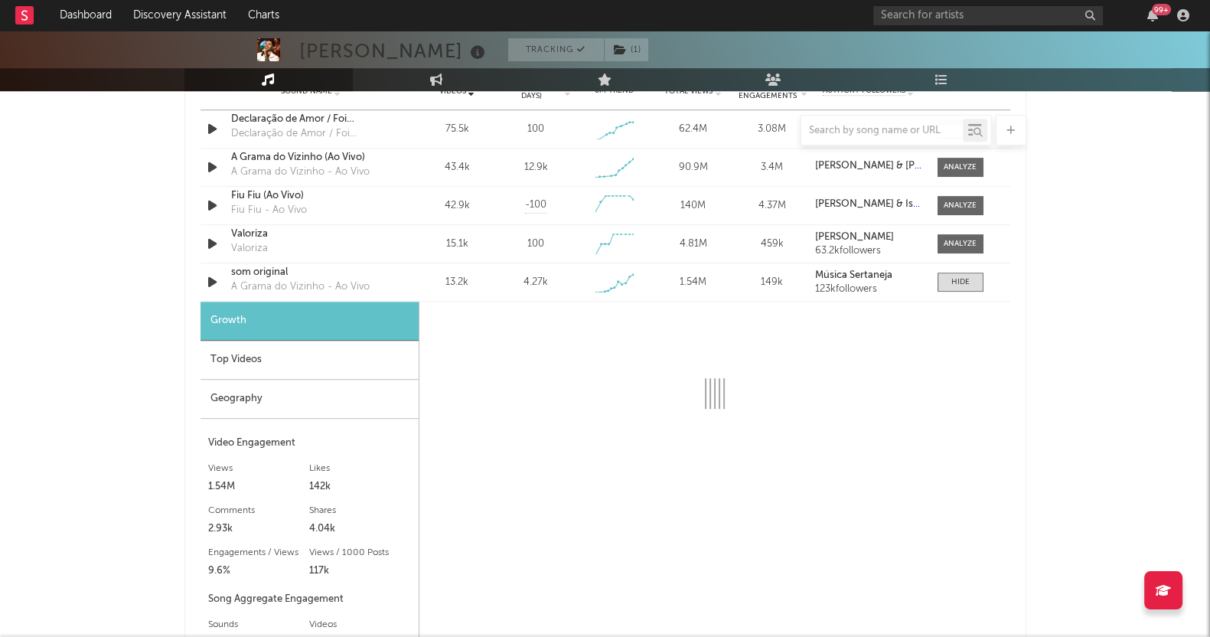
scroll to position [1243, 0]
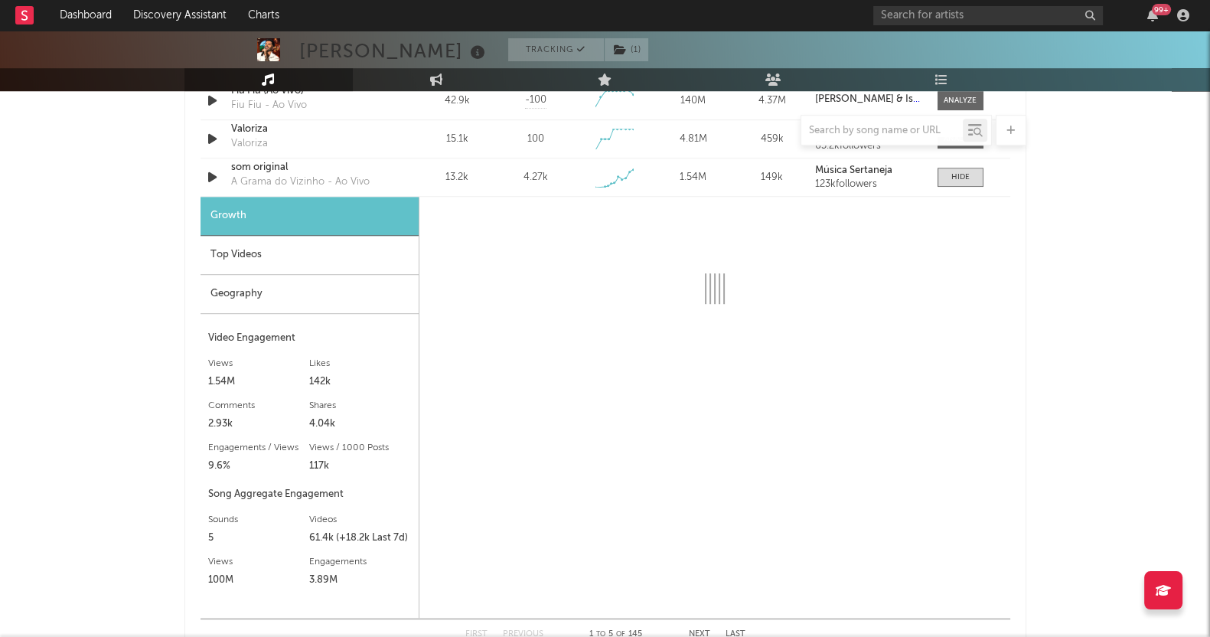
select select "1w"
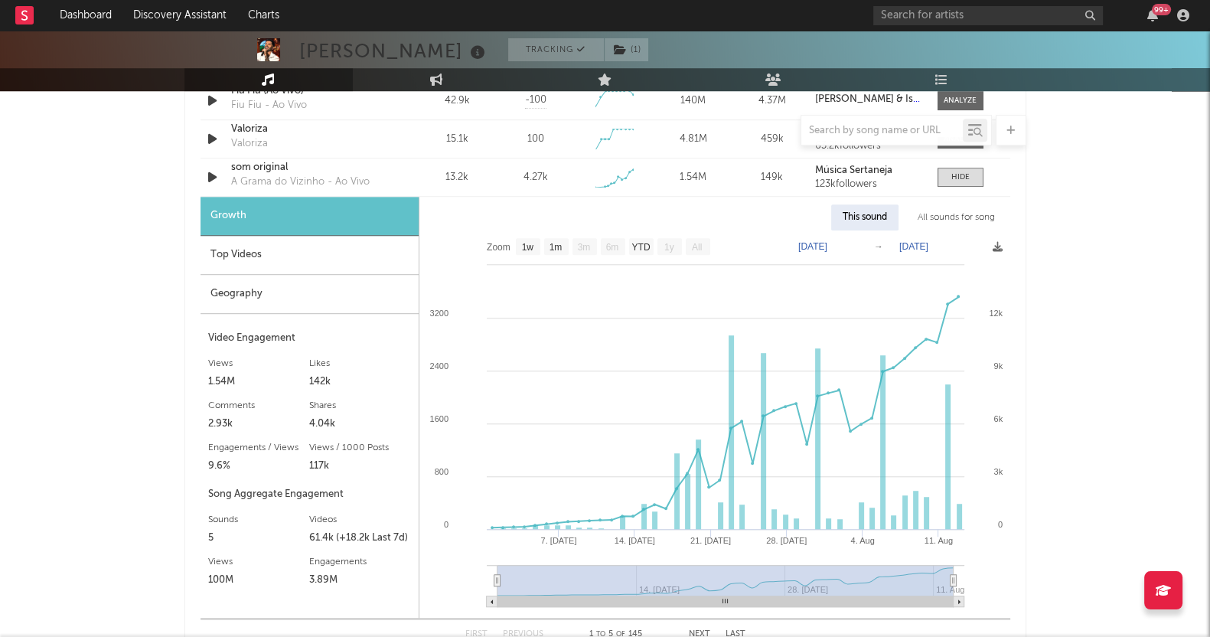
click at [294, 242] on div "Top Videos" at bounding box center [310, 255] width 218 height 39
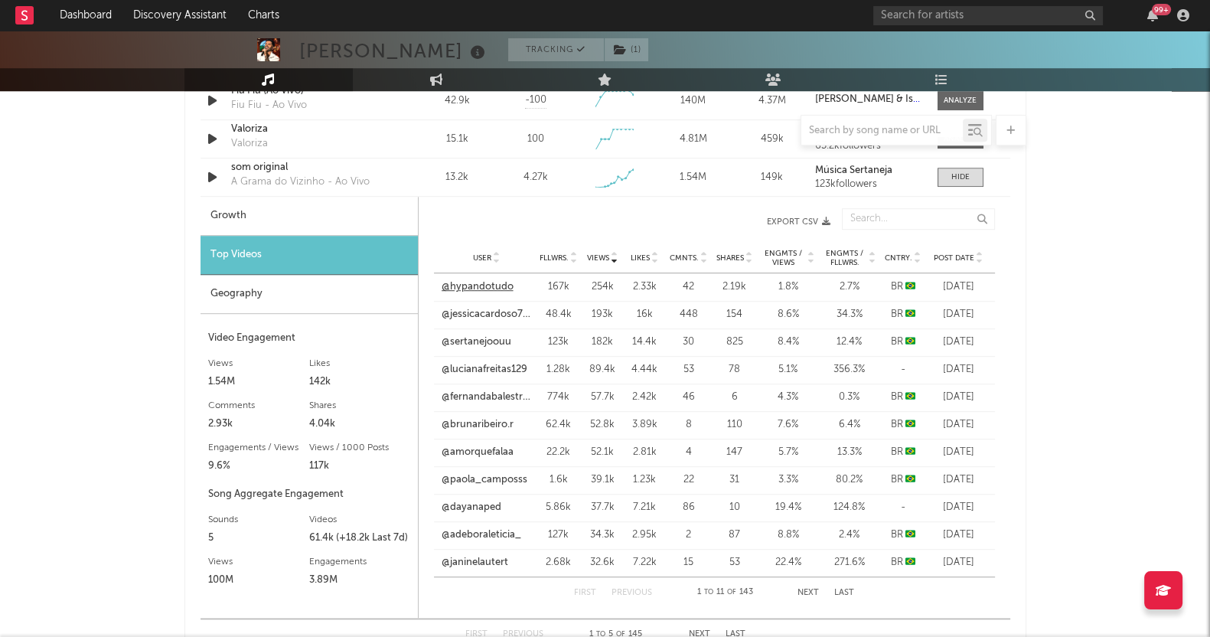
click at [494, 285] on link "@hypandotudo" at bounding box center [478, 286] width 72 height 15
click at [308, 266] on div "Top Videos" at bounding box center [309, 255] width 217 height 39
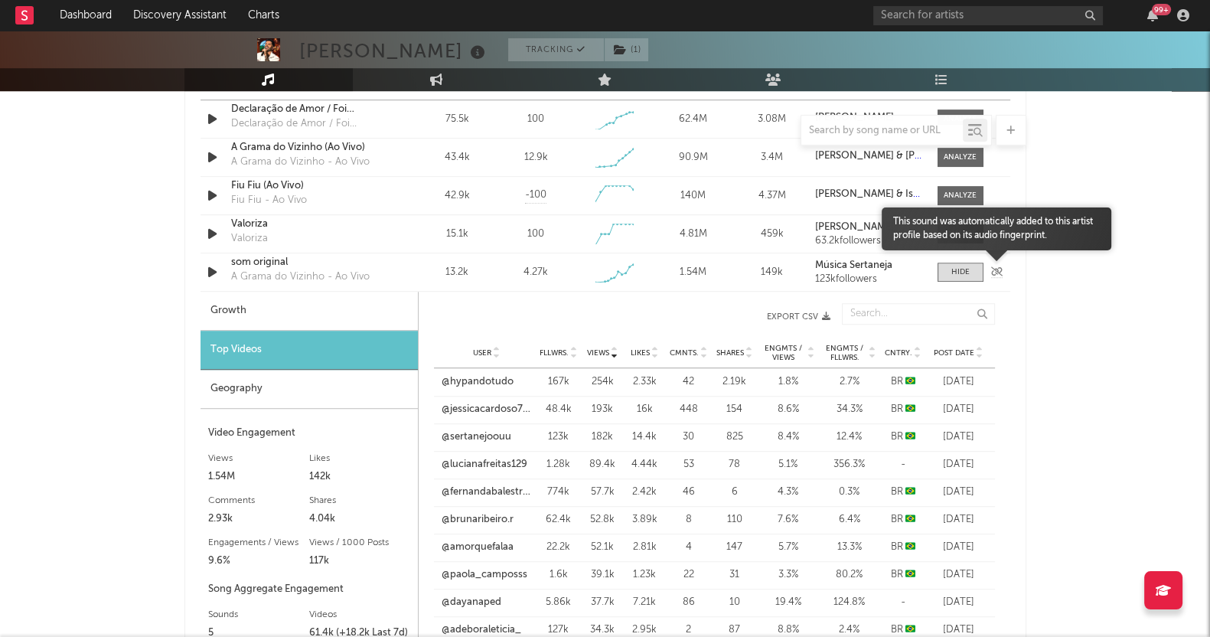
click at [970, 260] on div "Sound Name som original A Grama do Vizinho - Ao Vivo Videos 13.2k Videos (last …" at bounding box center [606, 271] width 810 height 37
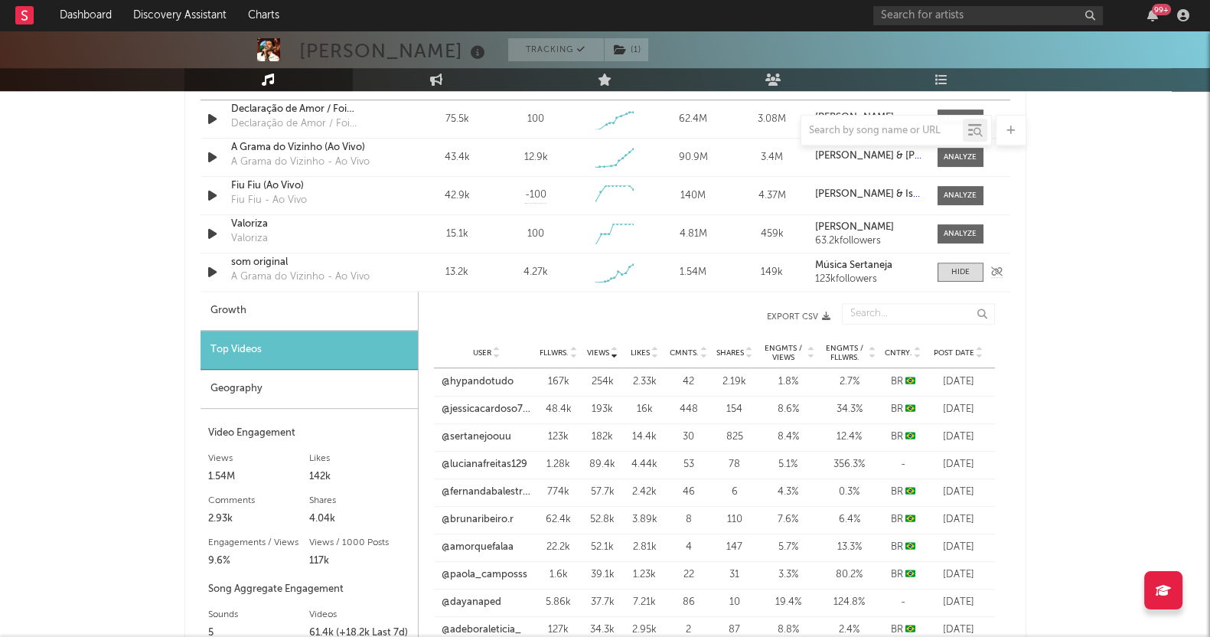
click at [957, 260] on div "Sound Name som original A Grama do Vizinho - Ao Vivo Videos 13.2k Videos (last …" at bounding box center [606, 271] width 810 height 37
click at [1144, 383] on div "[PERSON_NAME] Tracking ( 1 ) [GEOGRAPHIC_DATA] | Sertanejo Edit Tracking ( 1 ) …" at bounding box center [605, 250] width 1210 height 2734
click at [967, 272] on div at bounding box center [960, 271] width 18 height 11
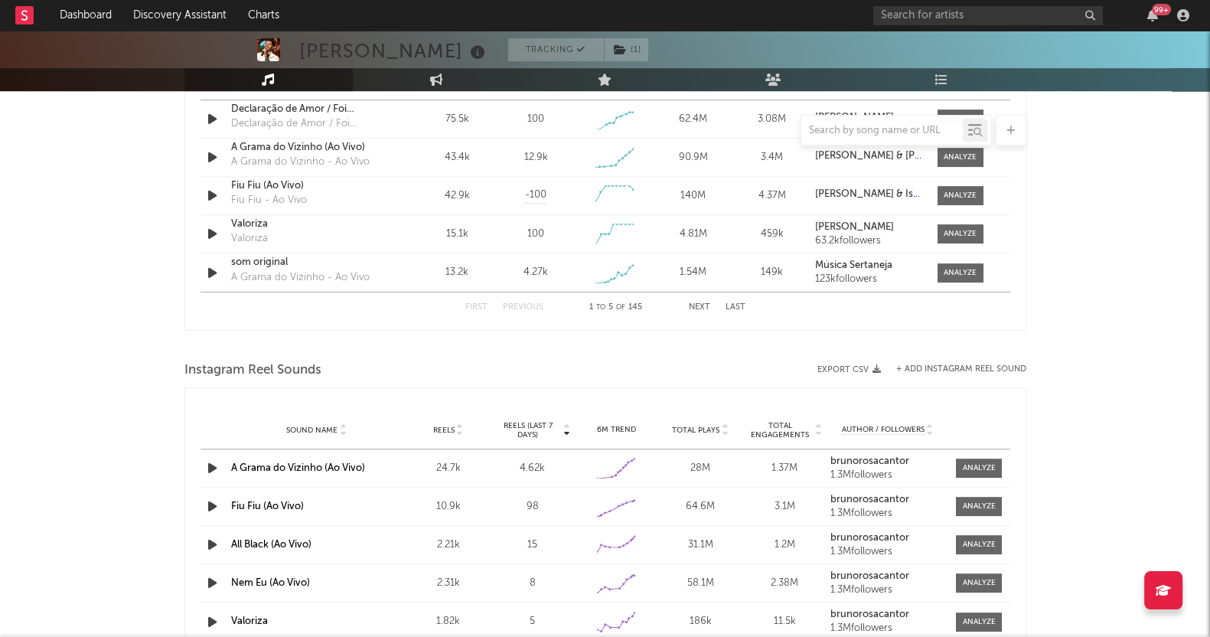
scroll to position [1052, 0]
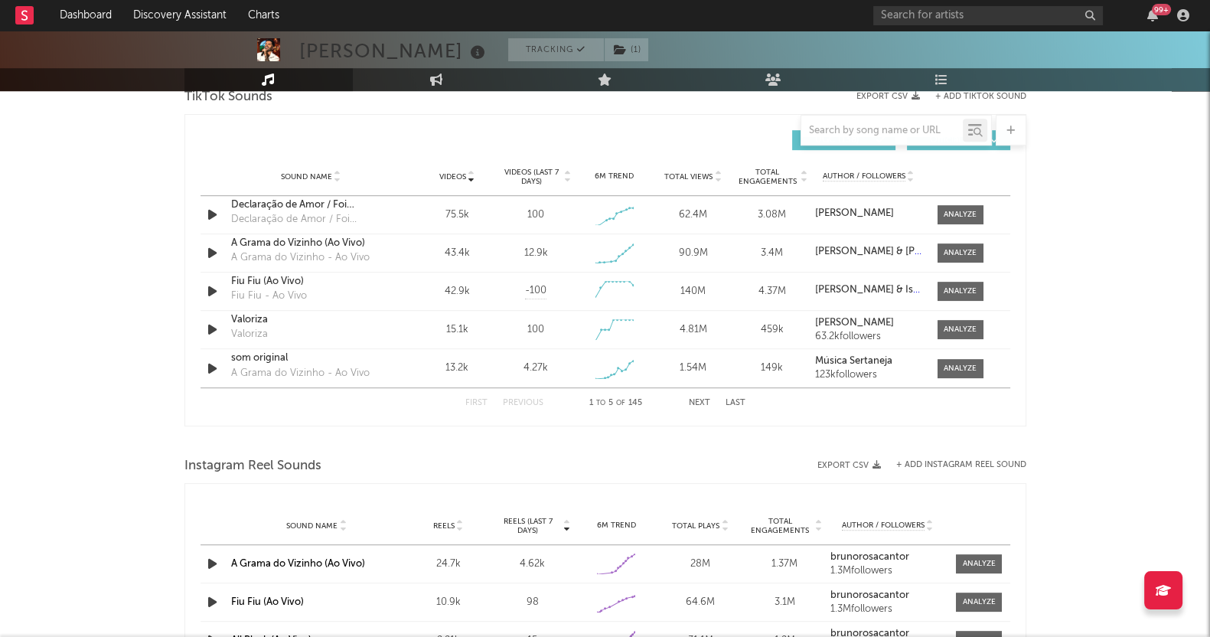
click at [700, 405] on button "Next" at bounding box center [699, 403] width 21 height 8
click at [704, 401] on button "Next" at bounding box center [699, 403] width 21 height 8
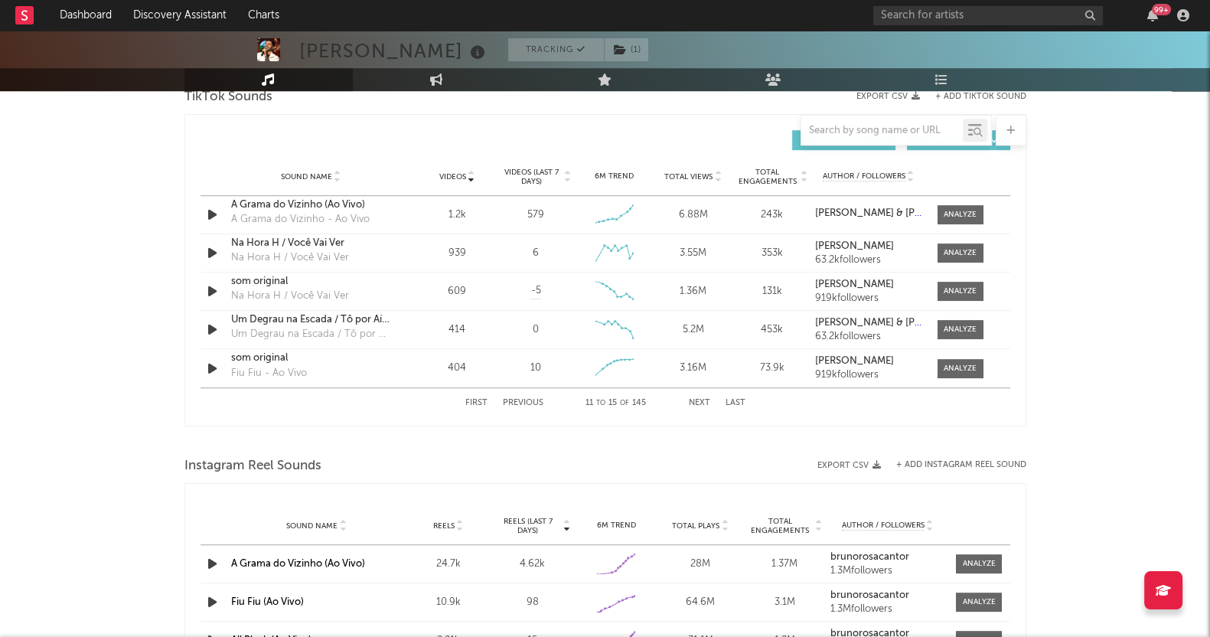
click at [704, 401] on button "Next" at bounding box center [699, 403] width 21 height 8
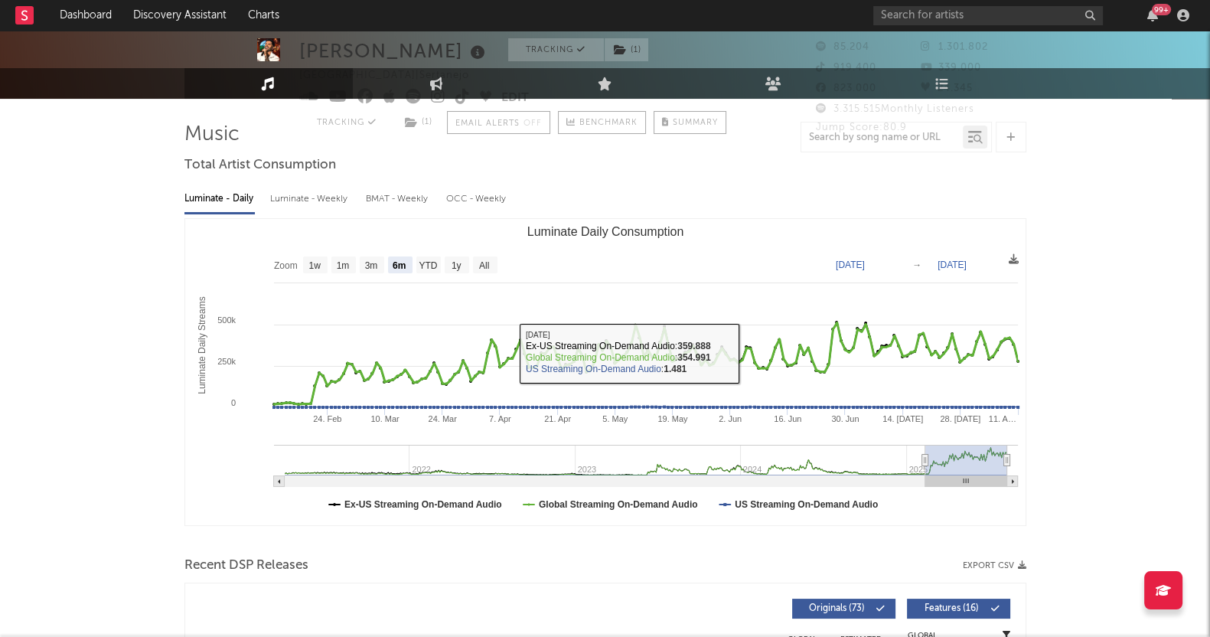
scroll to position [0, 0]
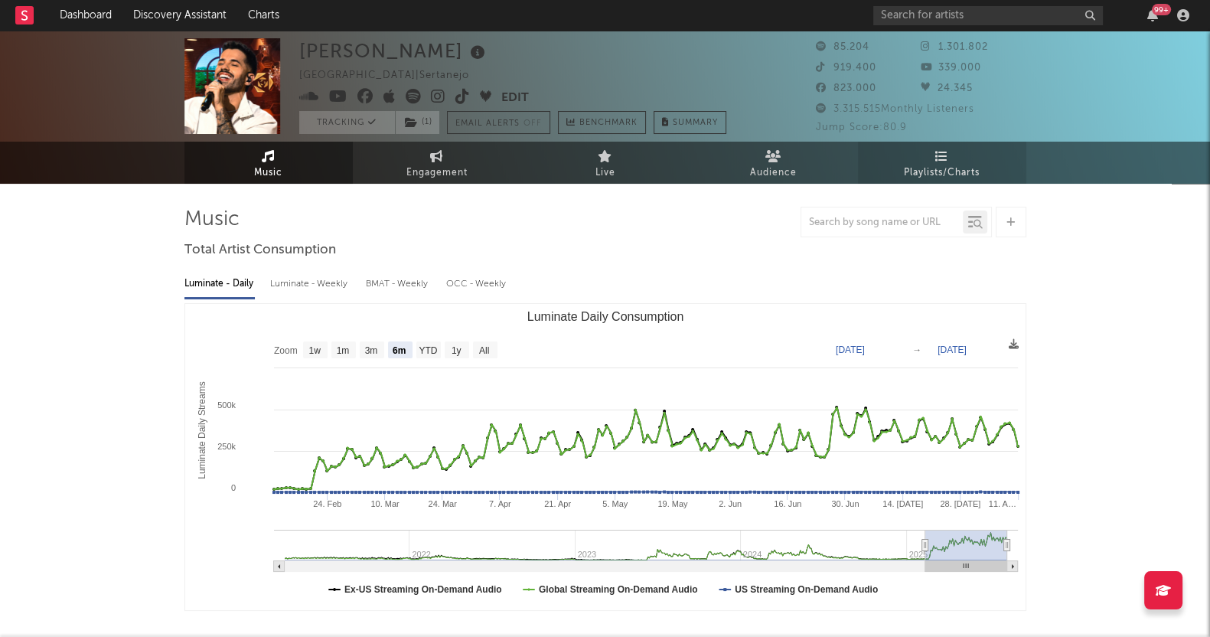
click at [926, 162] on link "Playlists/Charts" at bounding box center [942, 163] width 168 height 42
